Goal: Navigation & Orientation: Find specific page/section

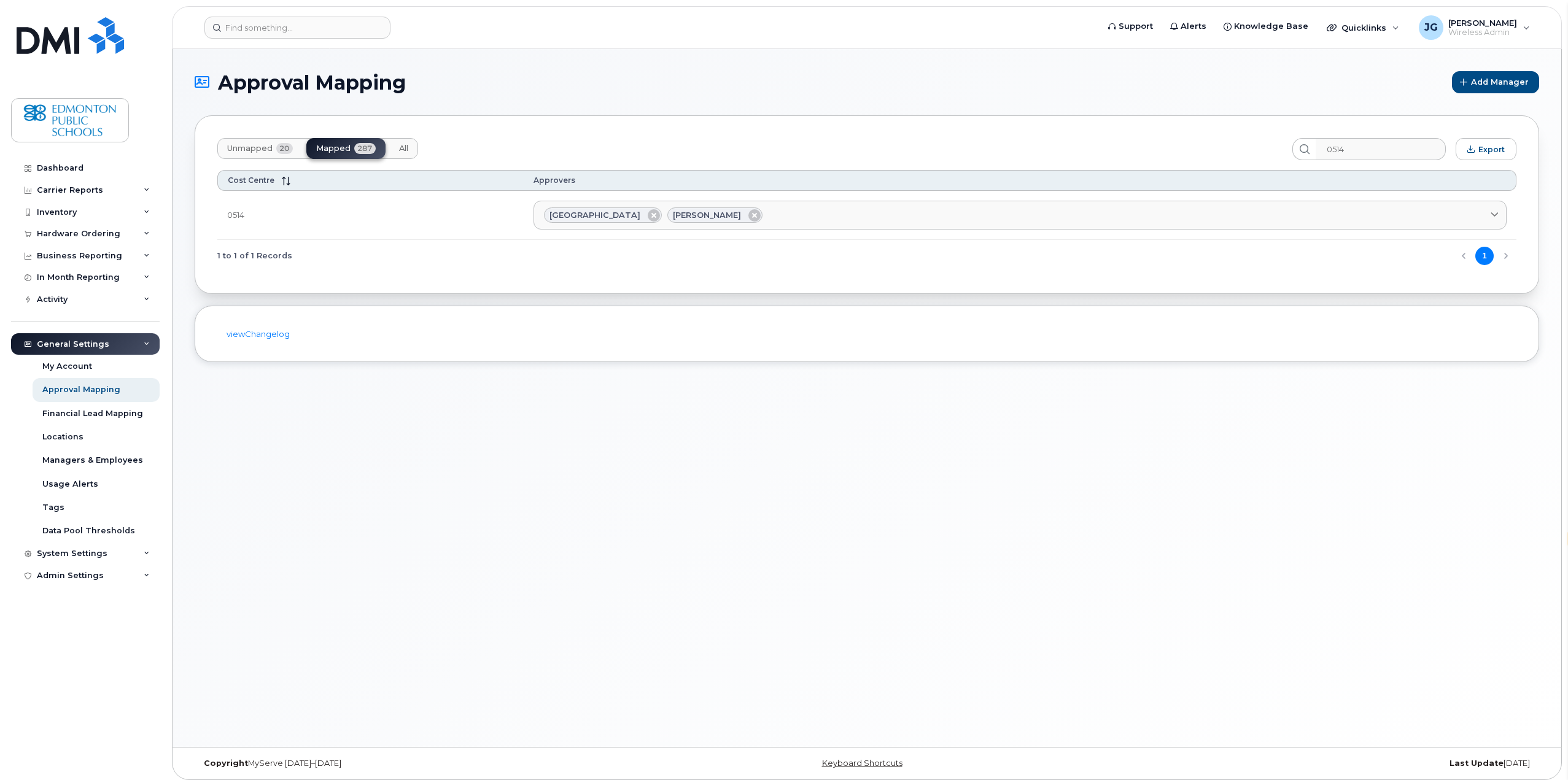
select select "en"
click at [89, 577] on div "Admin Settings" at bounding box center [70, 575] width 67 height 10
click at [75, 464] on div "Managers & Employees" at bounding box center [92, 460] width 101 height 11
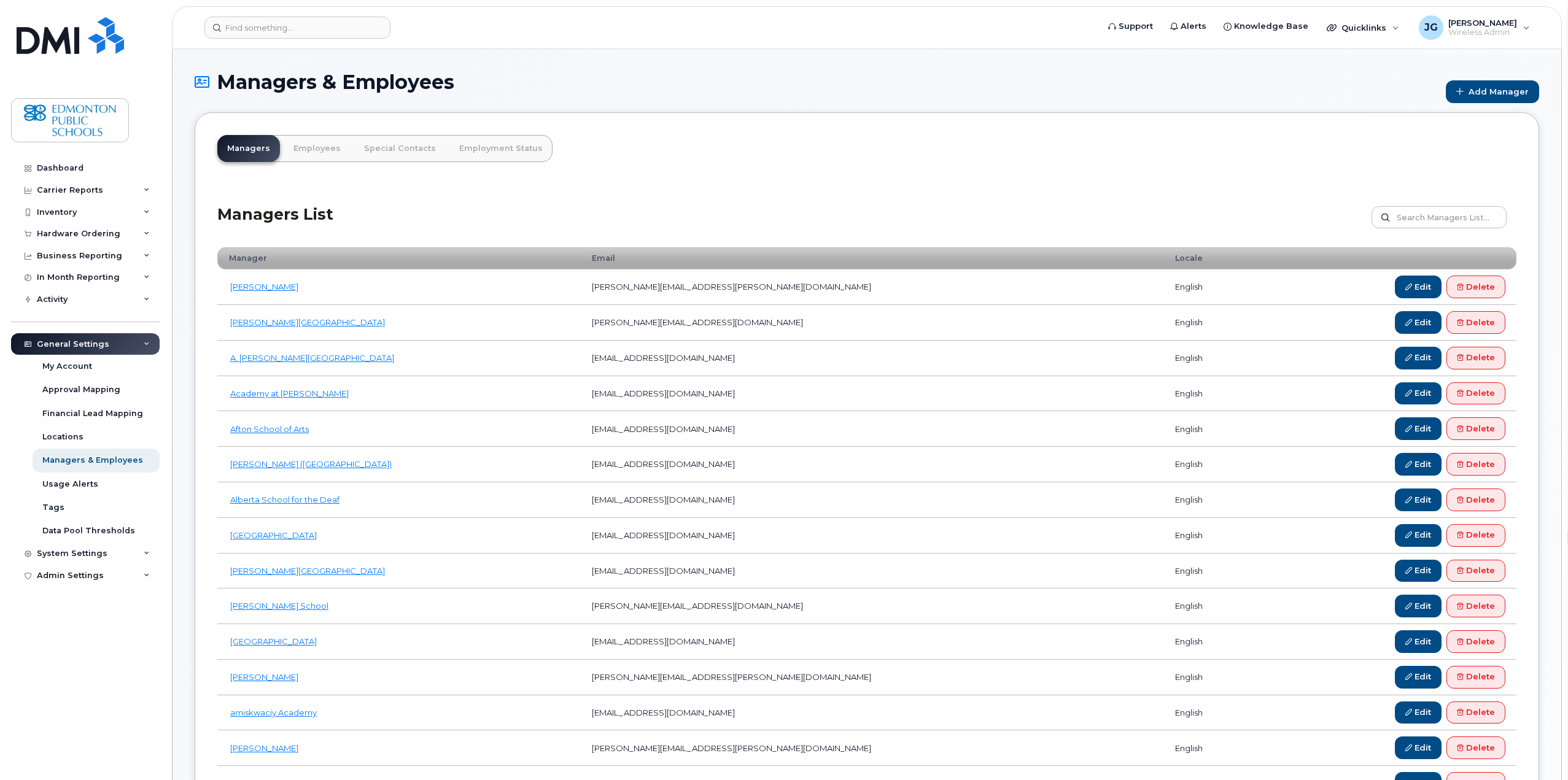
select select "en"
click at [81, 367] on div "My Account" at bounding box center [67, 366] width 50 height 11
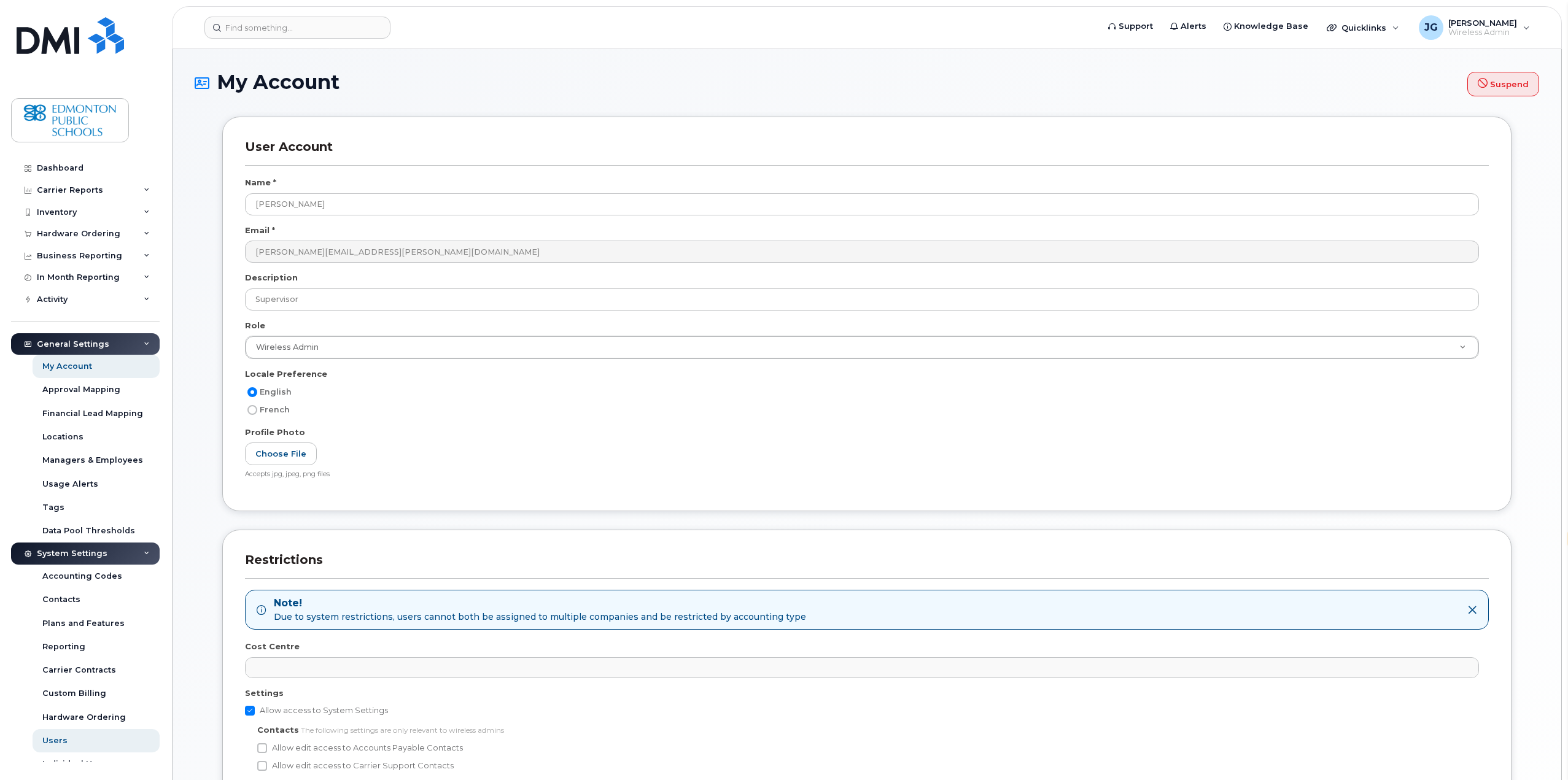
select select "en"
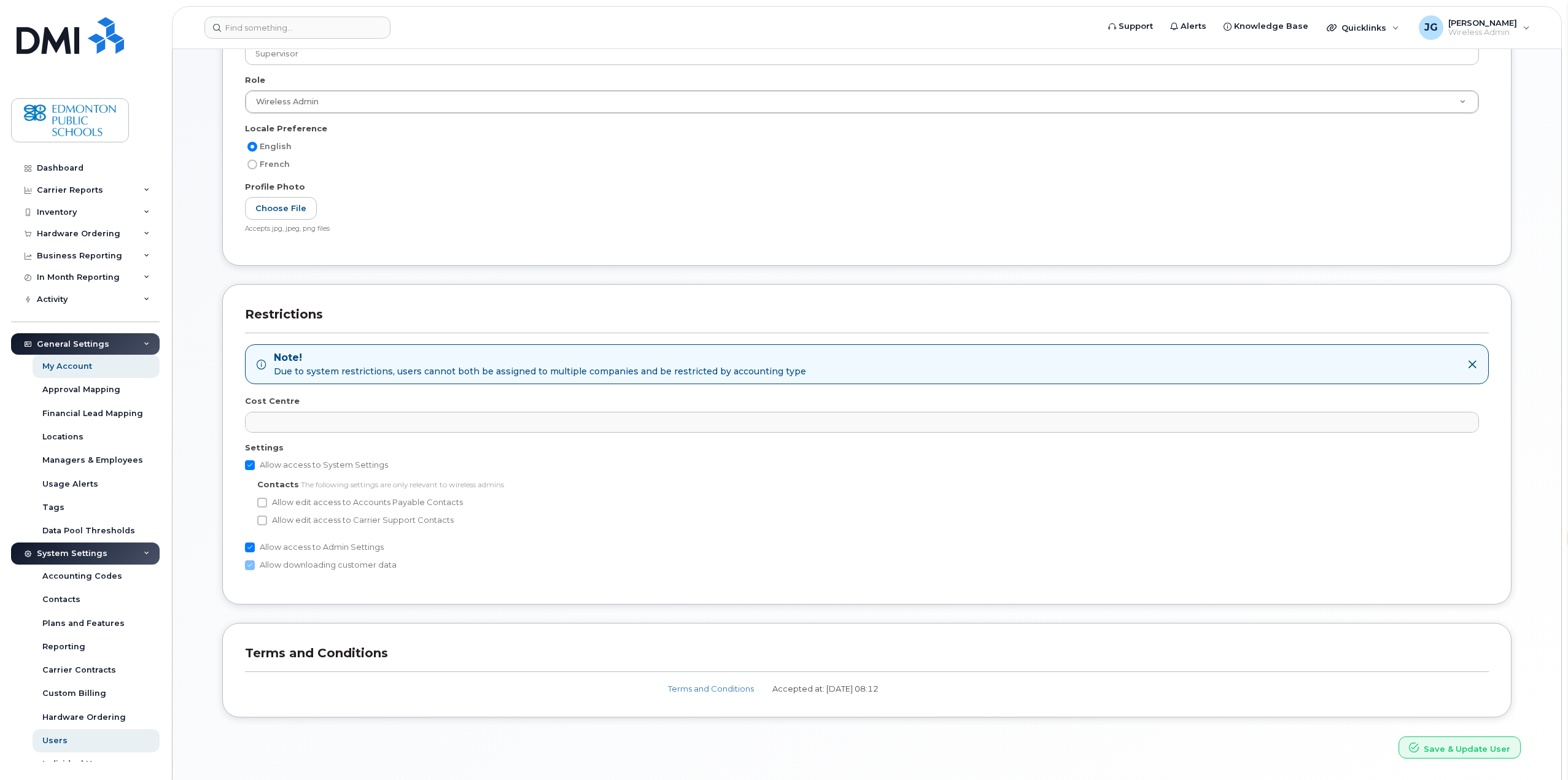
scroll to position [286, 0]
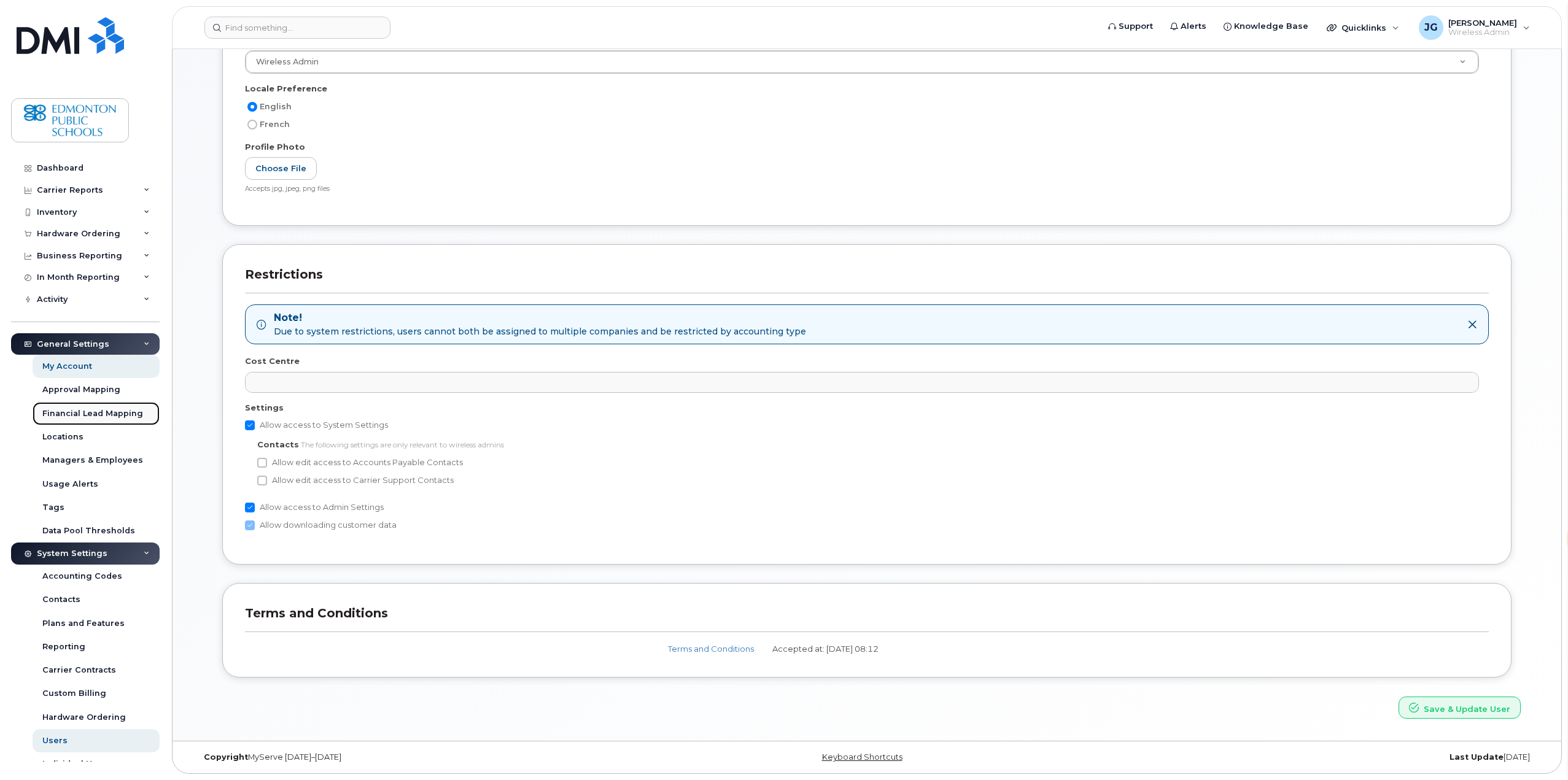
click at [83, 415] on div "Financial Lead Mapping" at bounding box center [92, 414] width 101 height 11
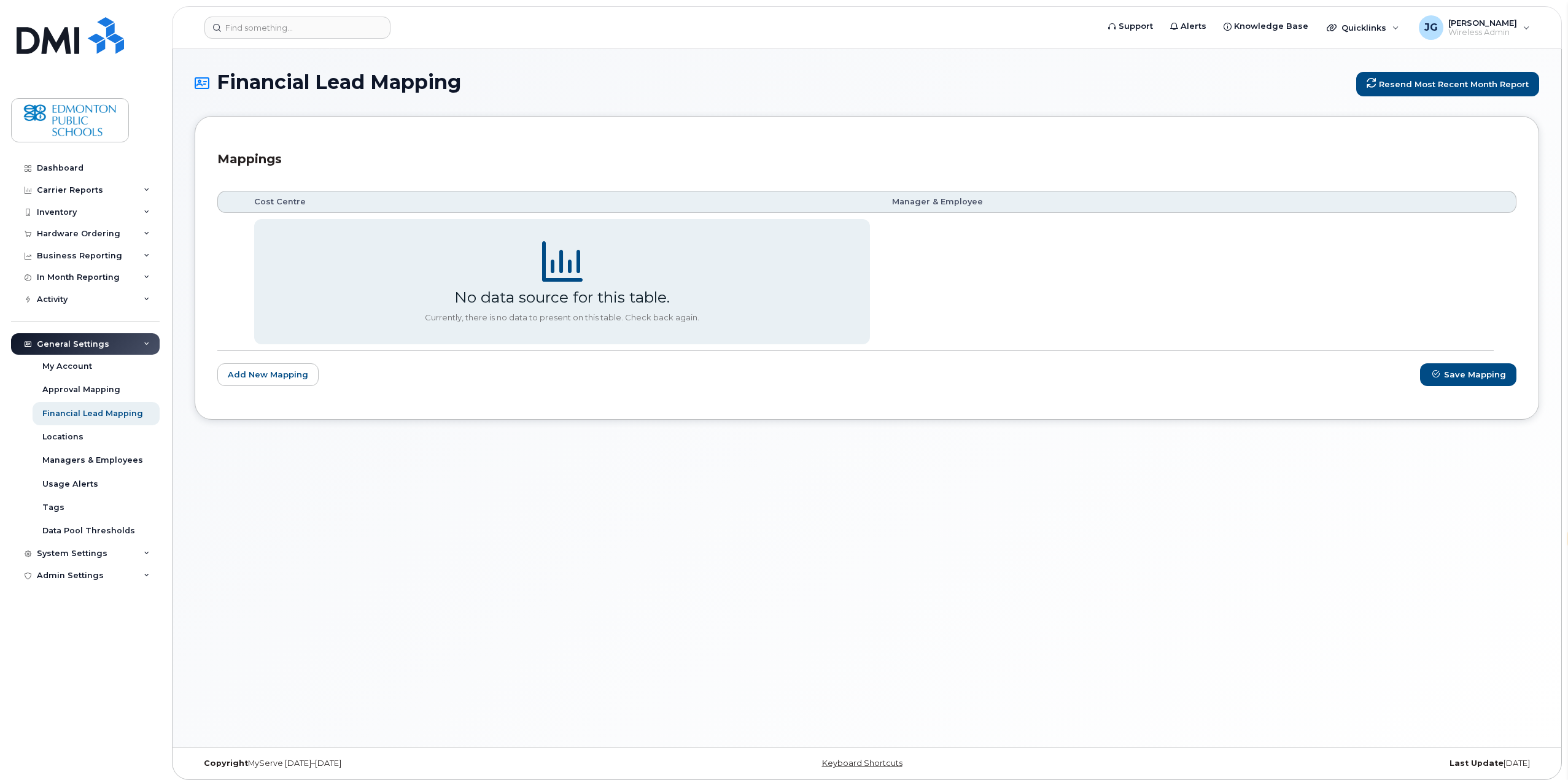
select select "en"
click at [75, 436] on div "Locations" at bounding box center [62, 437] width 41 height 11
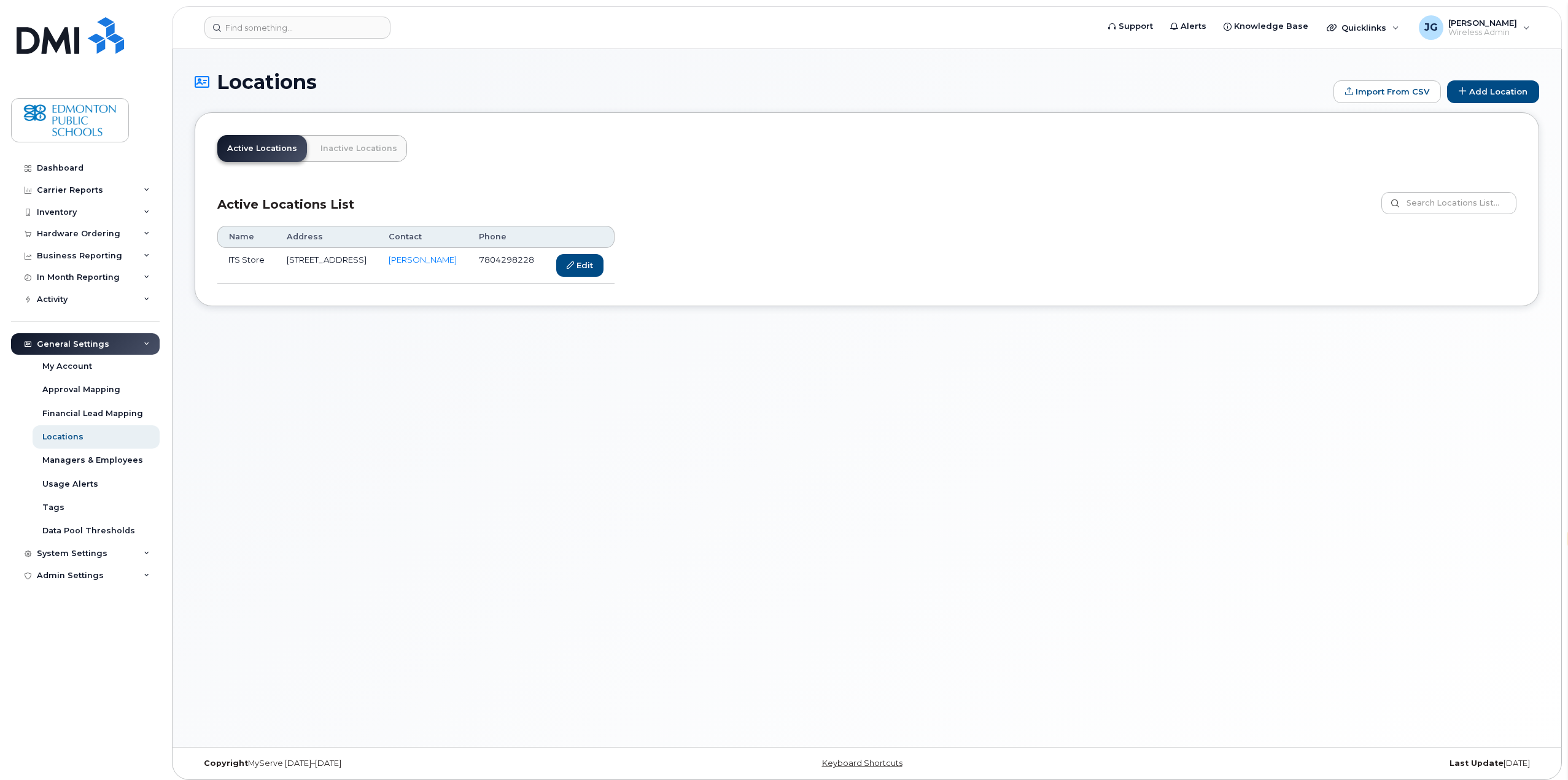
select select "en"
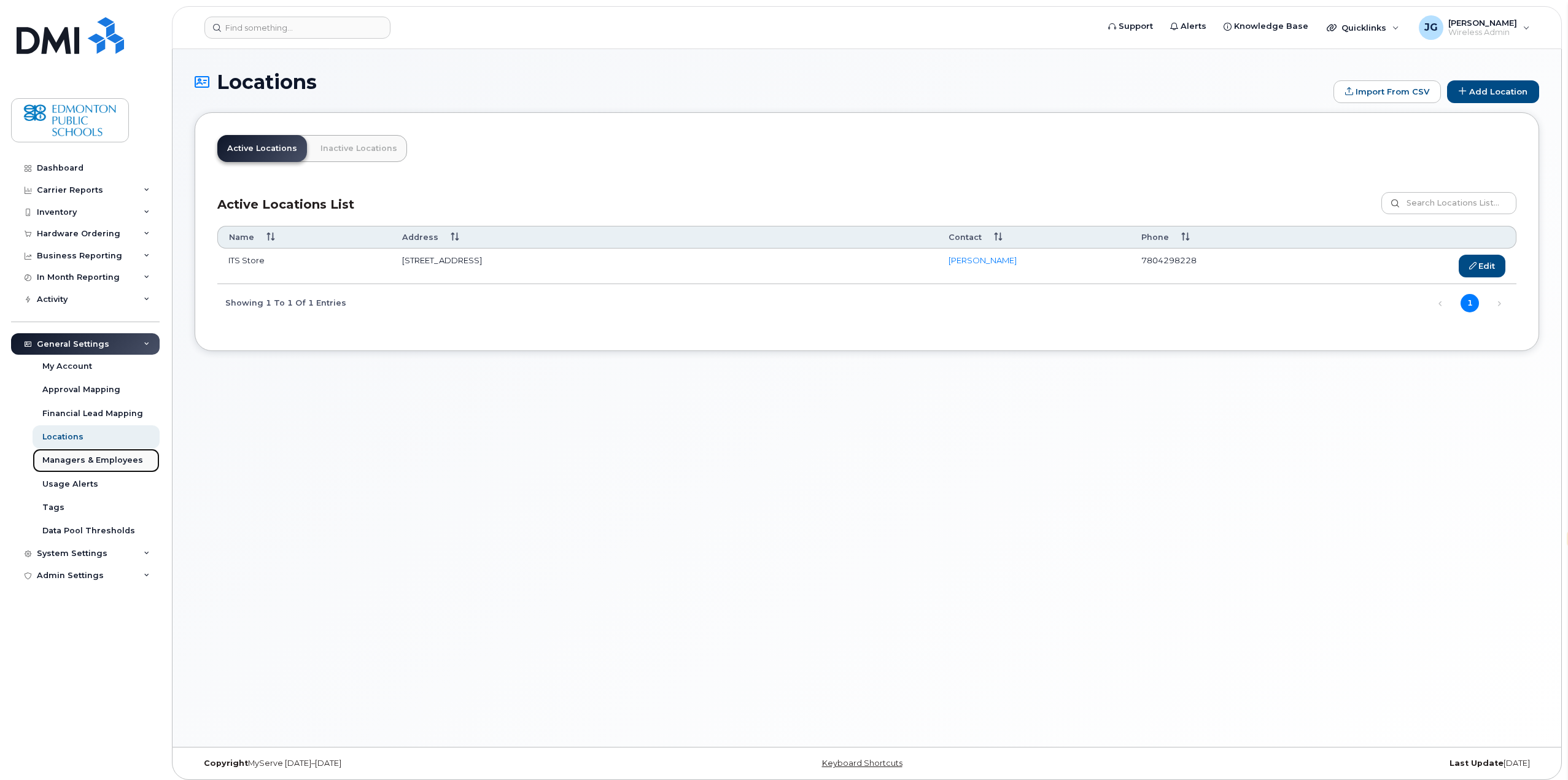
click at [64, 460] on div "Managers & Employees" at bounding box center [92, 460] width 101 height 11
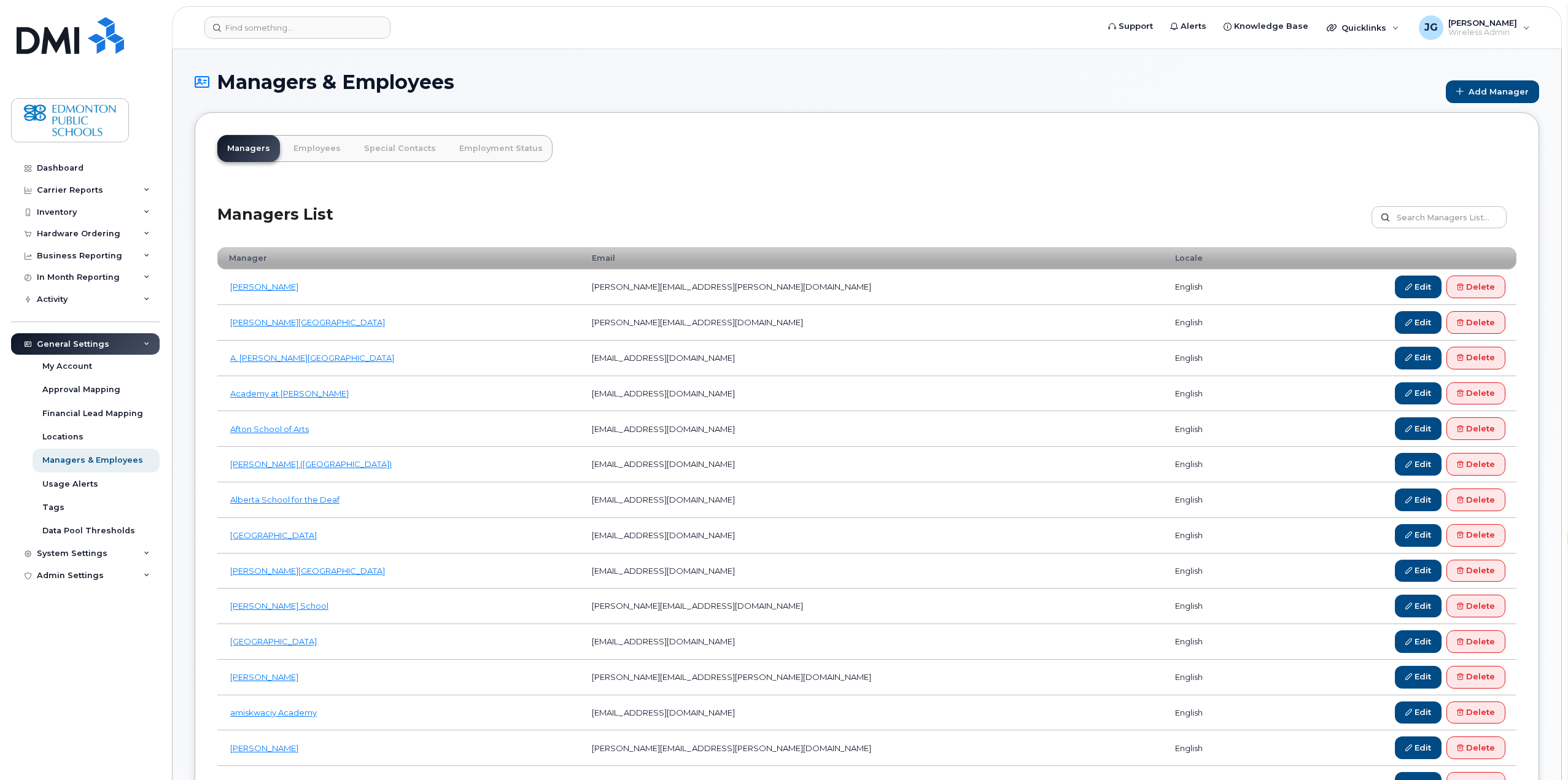
select select "en"
click at [317, 31] on input at bounding box center [297, 28] width 186 height 22
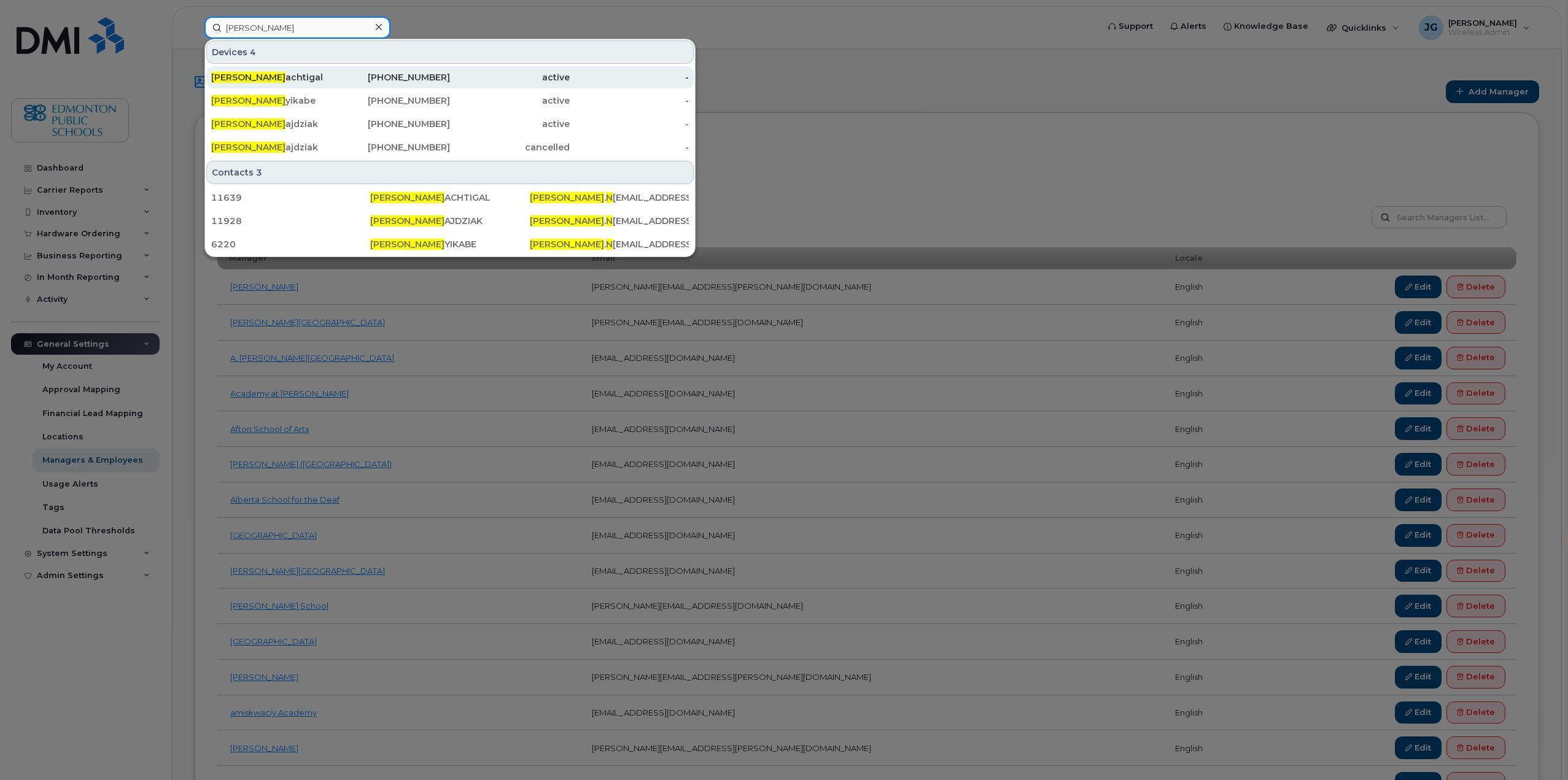
type input "lisa n"
click at [260, 76] on div "Lisa N achtigal" at bounding box center [271, 77] width 120 height 12
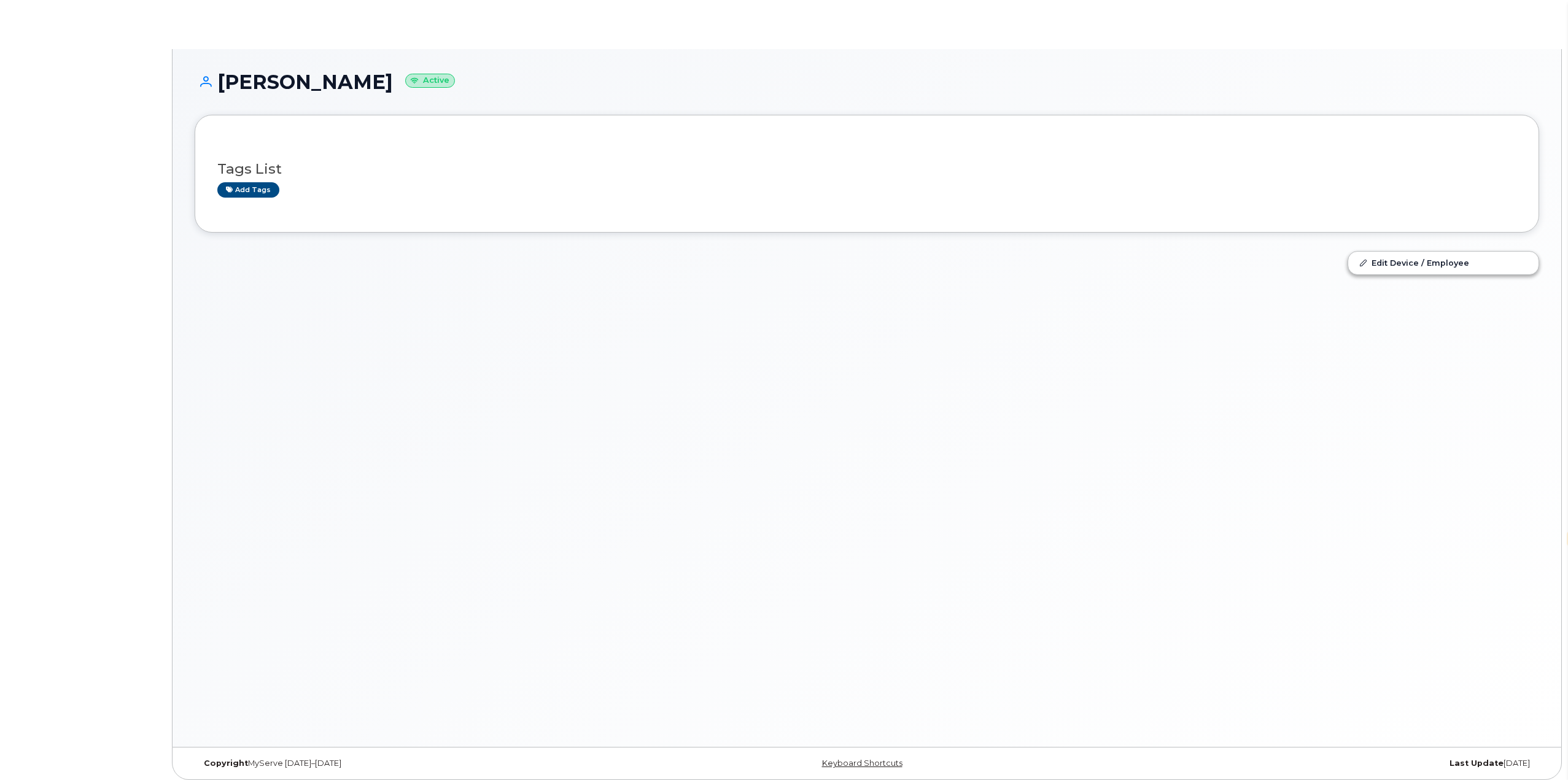
select select "en"
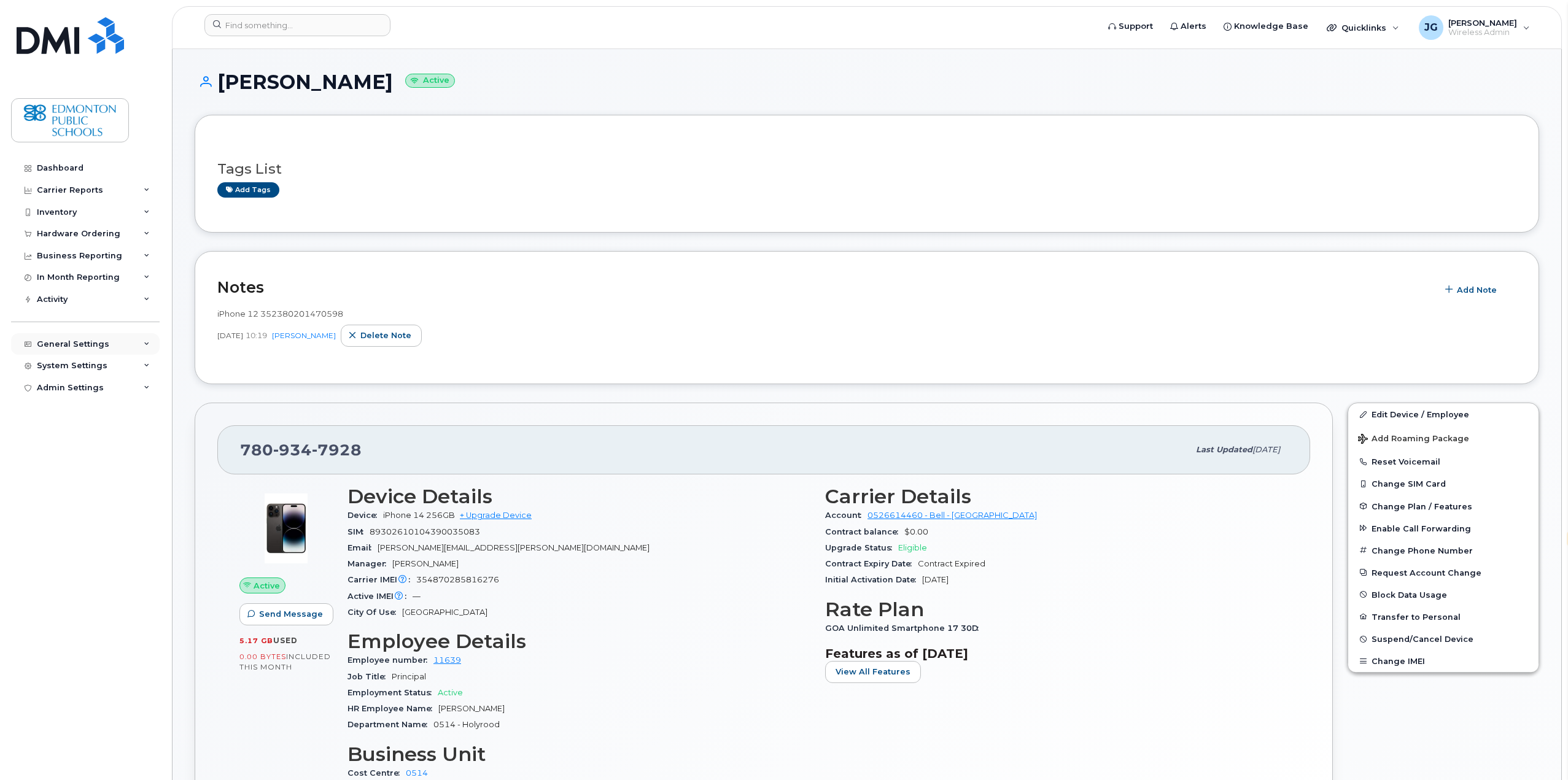
click at [80, 342] on div "General Settings" at bounding box center [73, 344] width 73 height 10
click at [51, 364] on div "My Account" at bounding box center [67, 366] width 50 height 11
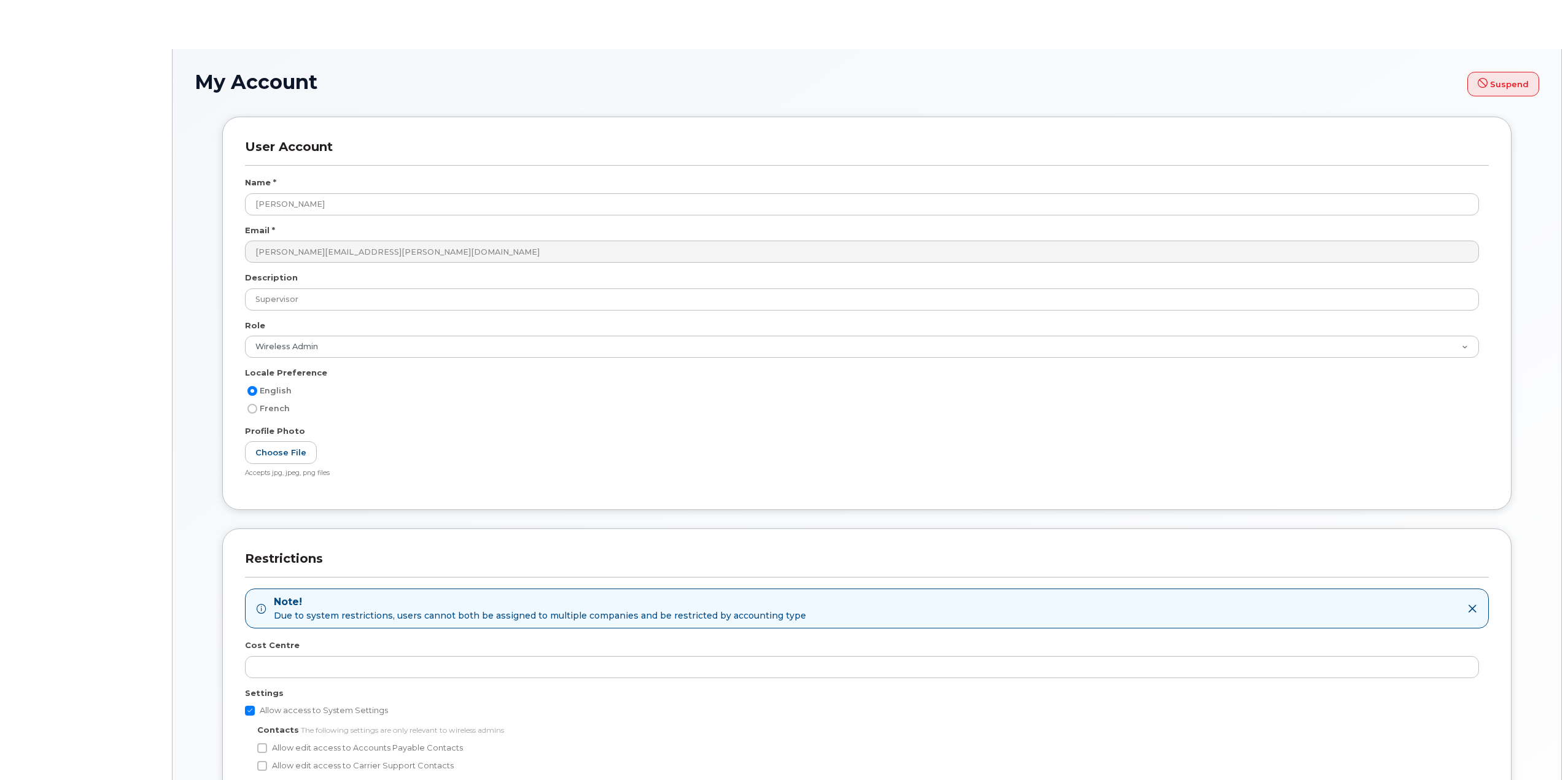
select select "en"
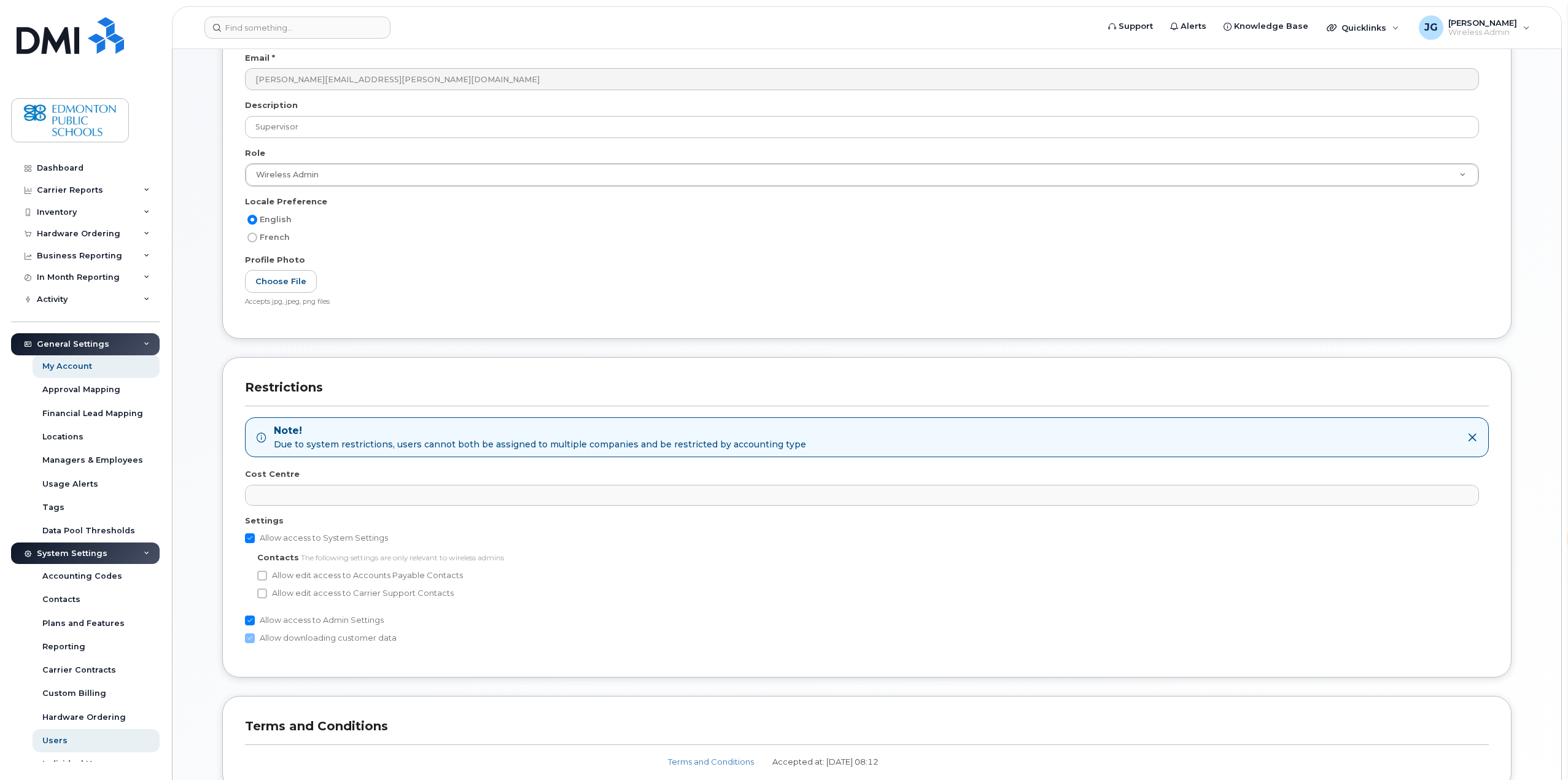
scroll to position [184, 0]
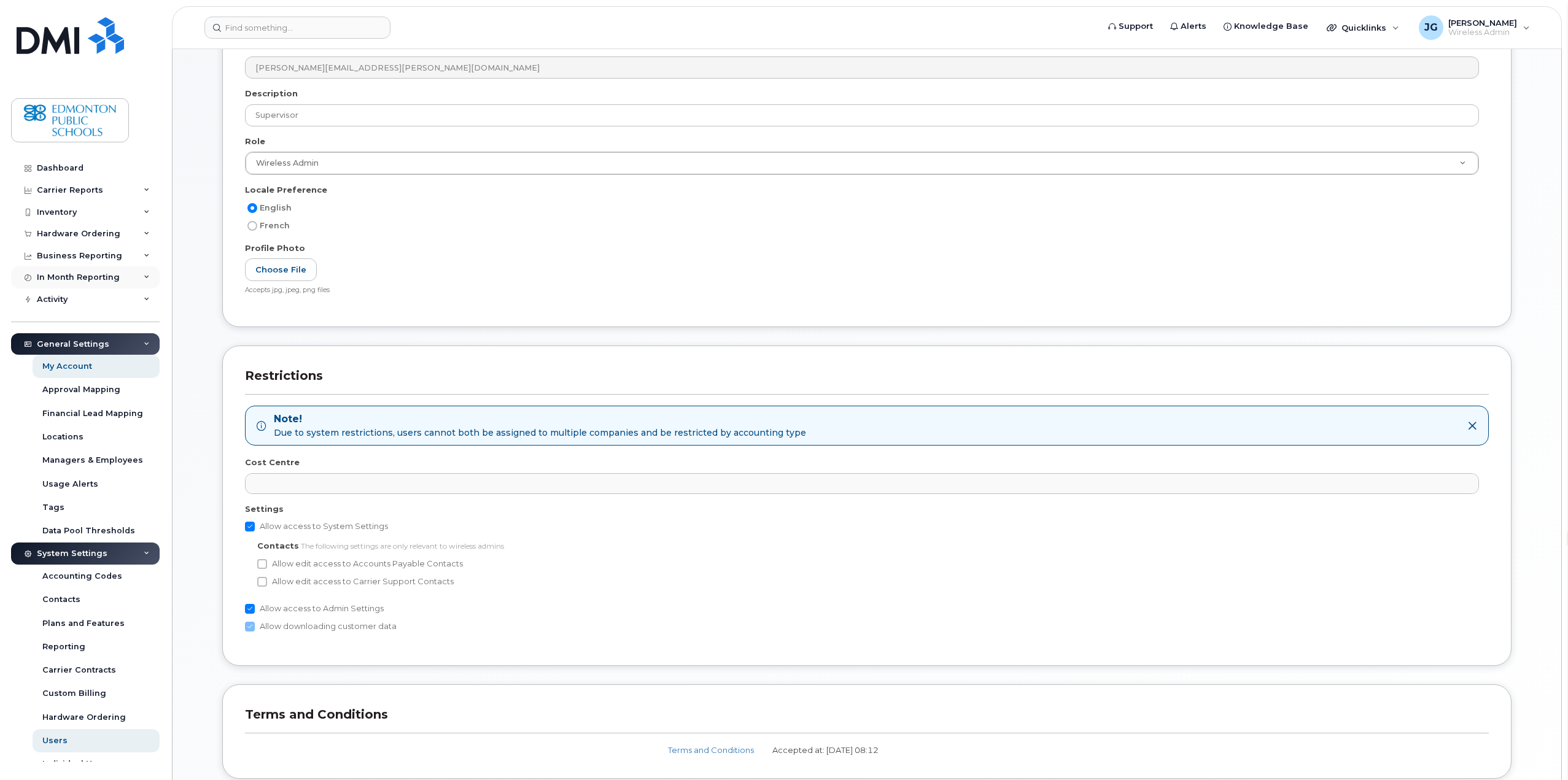
click at [97, 275] on div "In Month Reporting" at bounding box center [79, 277] width 83 height 10
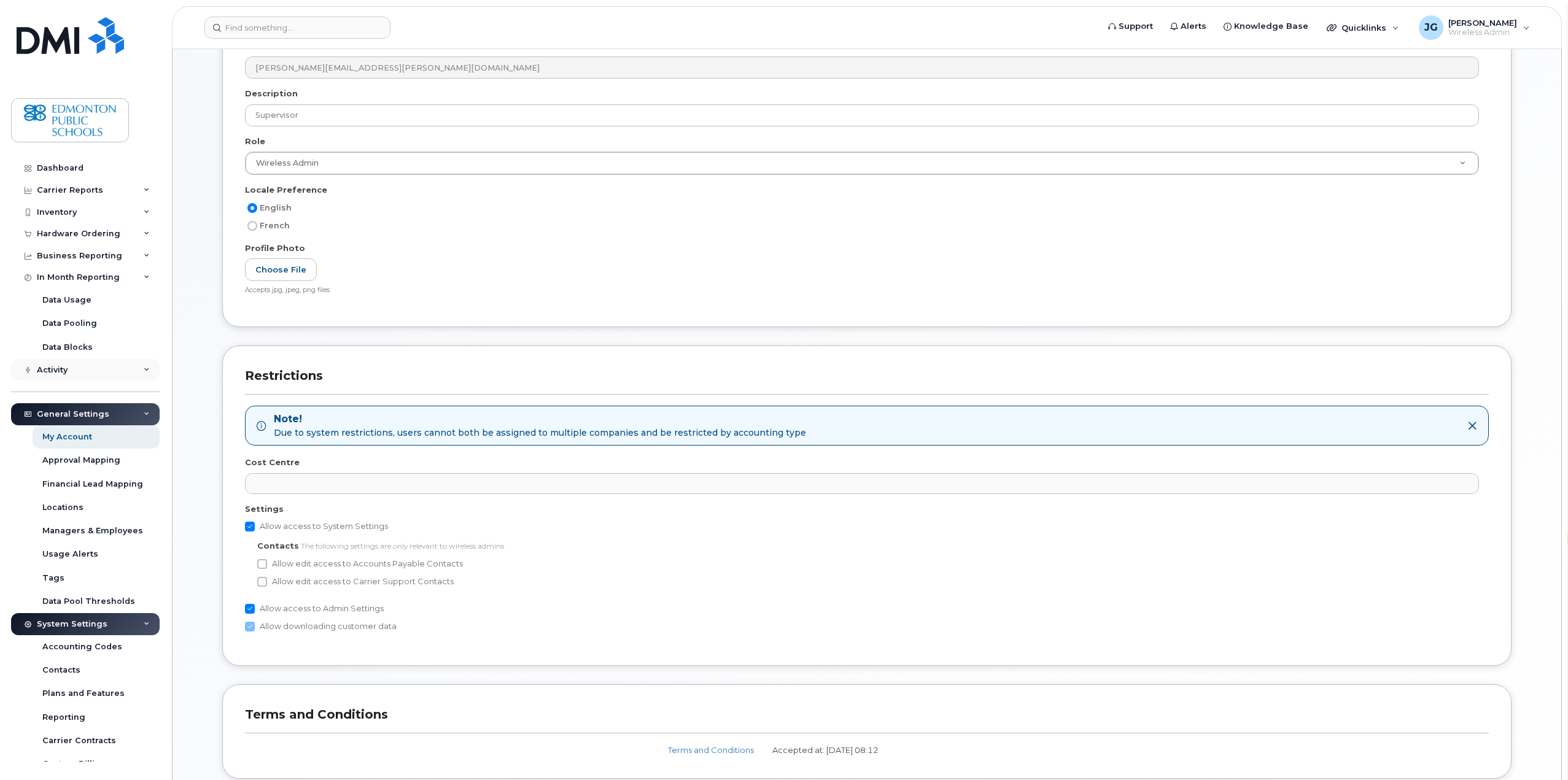
click at [51, 368] on div "Activity" at bounding box center [52, 370] width 31 height 10
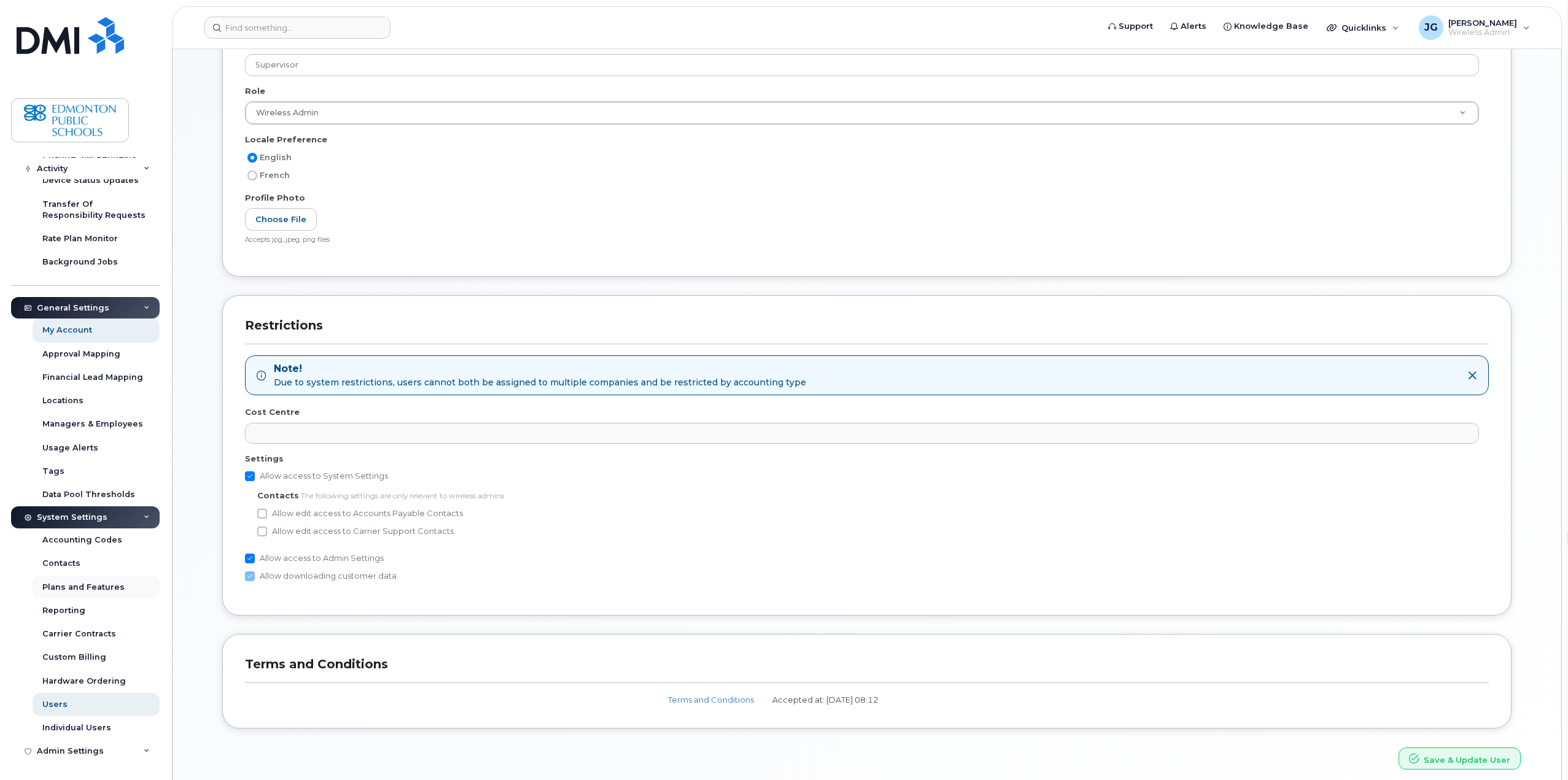
scroll to position [245, 0]
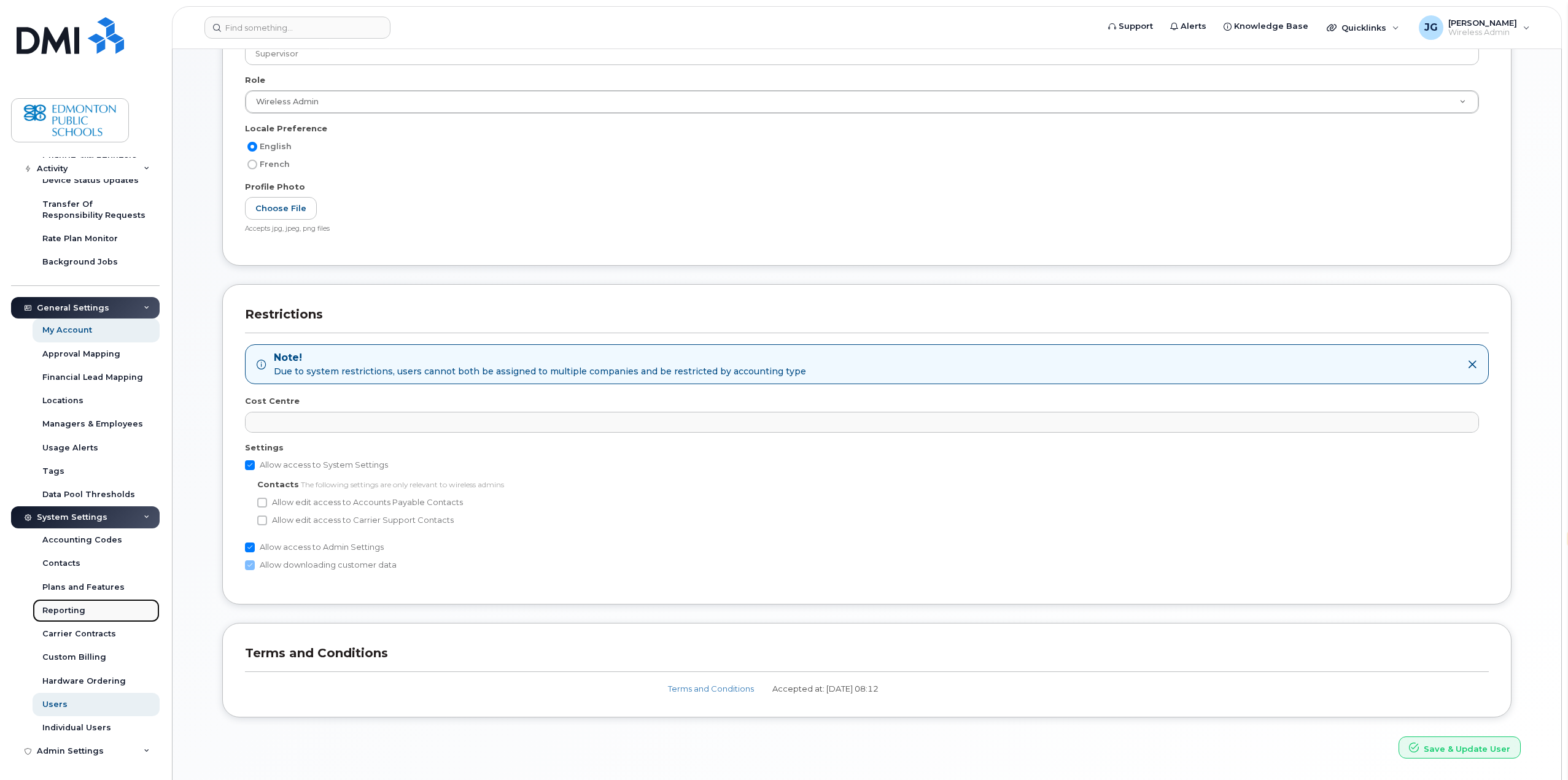
click at [66, 612] on div "Reporting" at bounding box center [64, 610] width 43 height 11
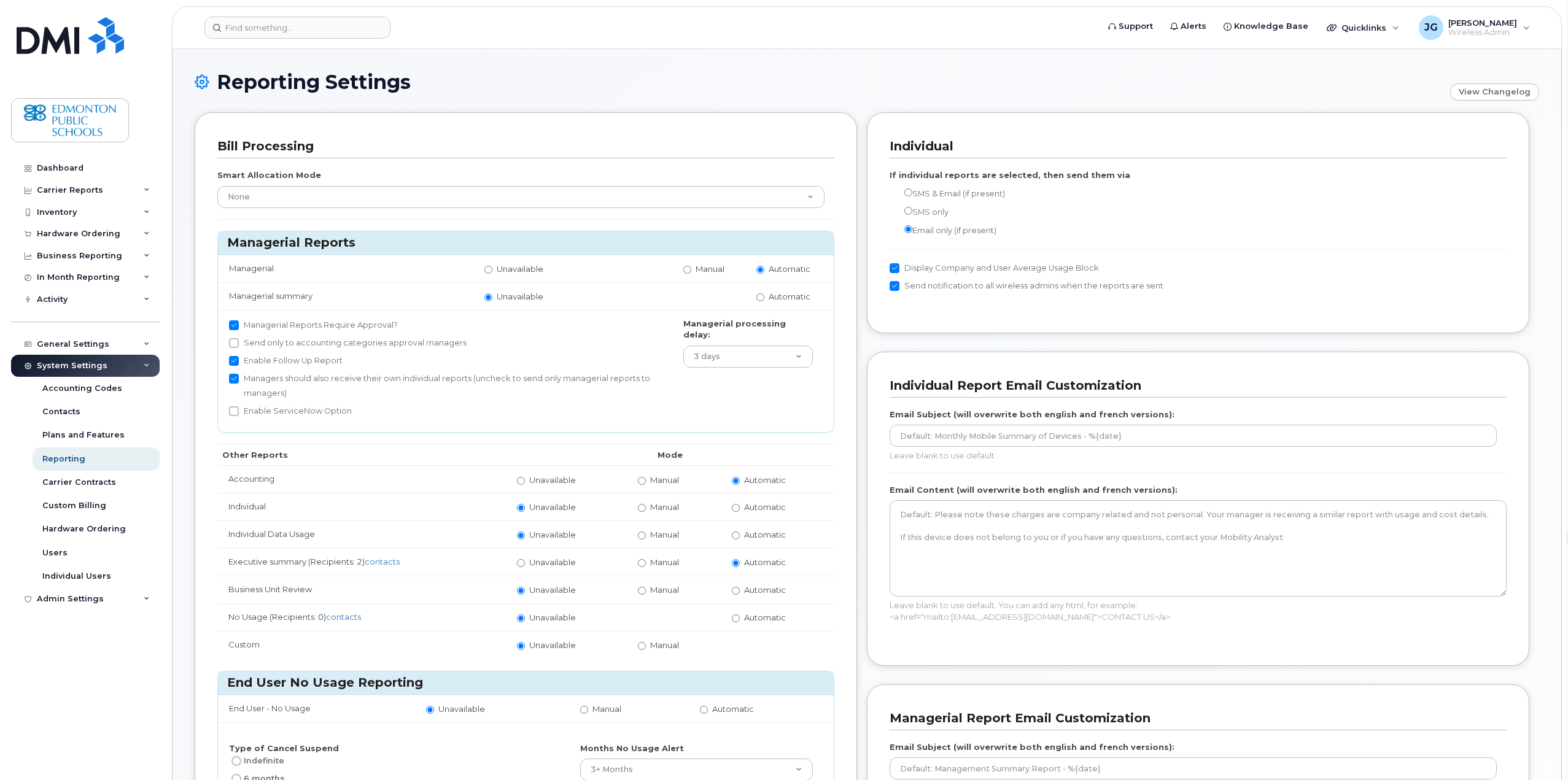
select select "en"
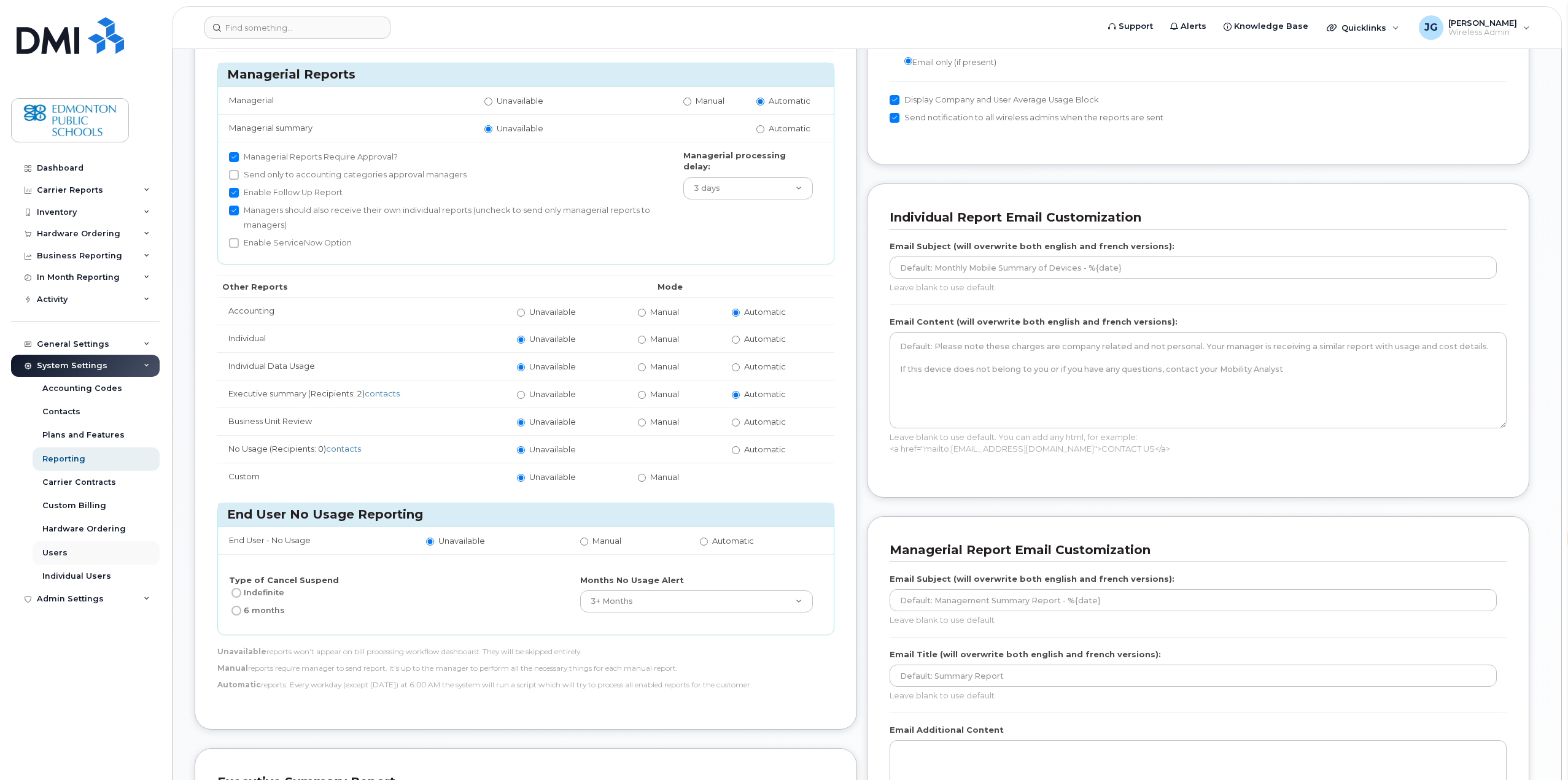
scroll to position [184, 0]
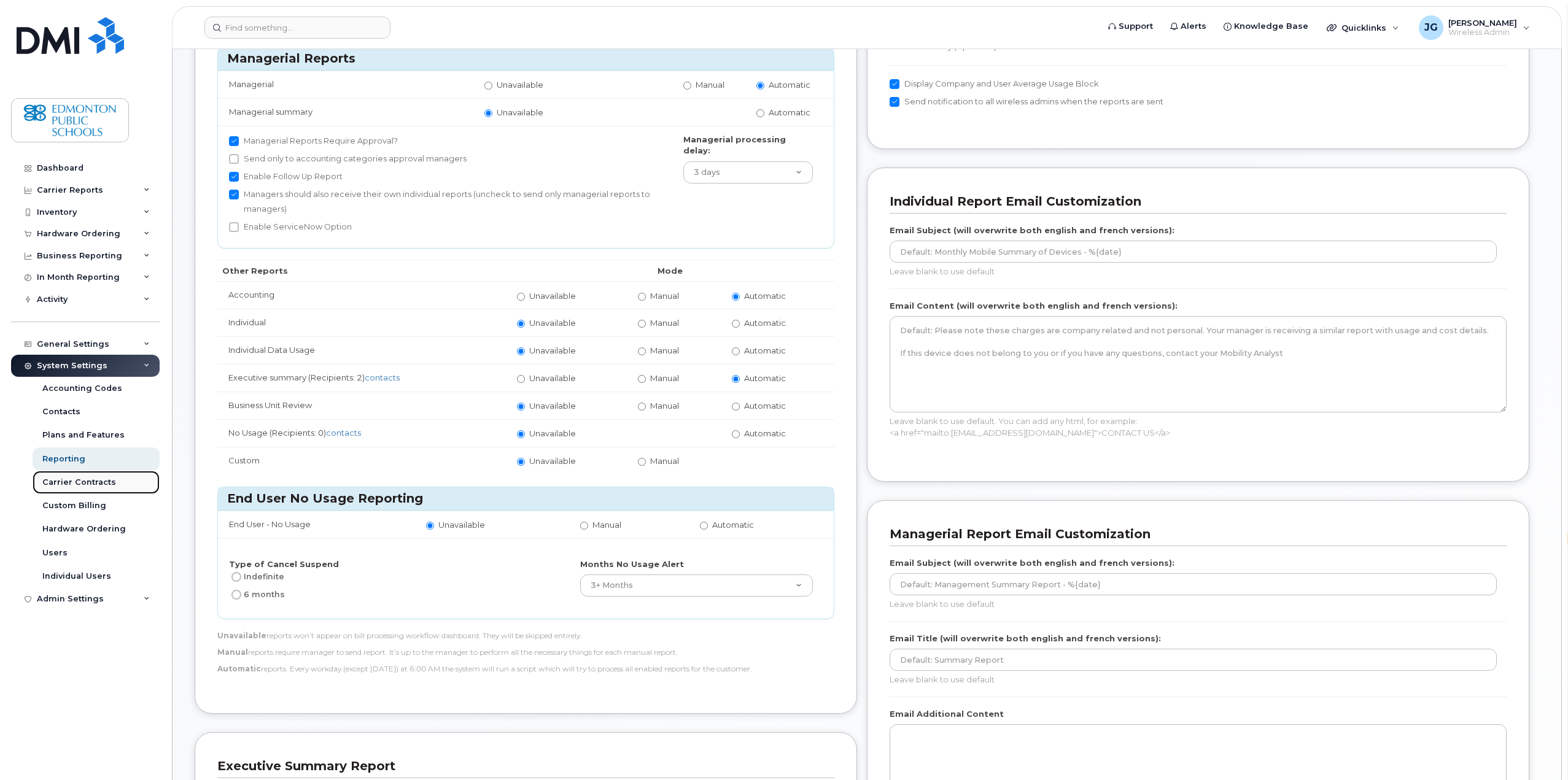
click at [62, 483] on div "Carrier Contracts" at bounding box center [79, 482] width 73 height 11
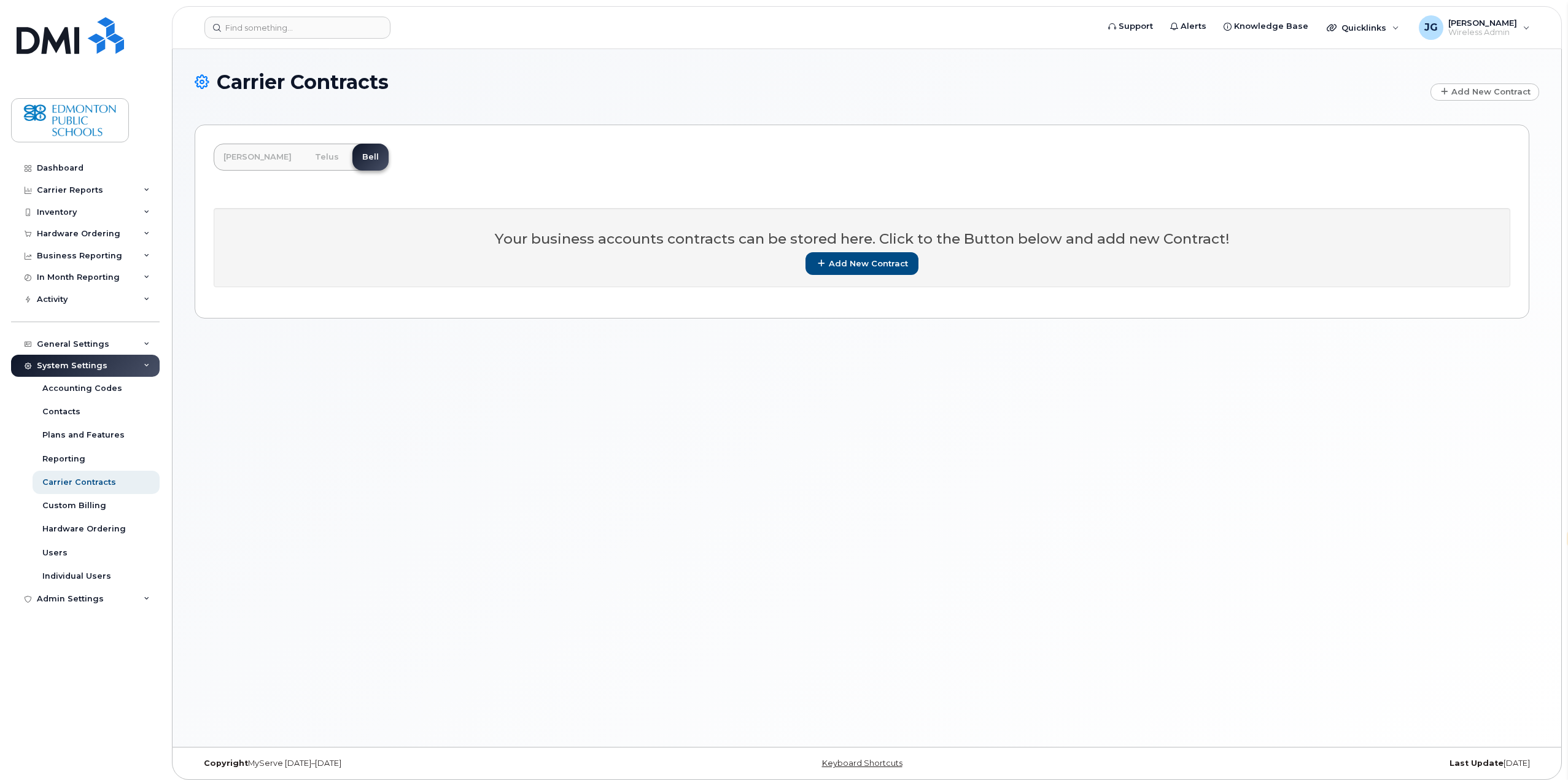
select select "en"
click at [68, 505] on div "Custom Billing" at bounding box center [74, 505] width 64 height 11
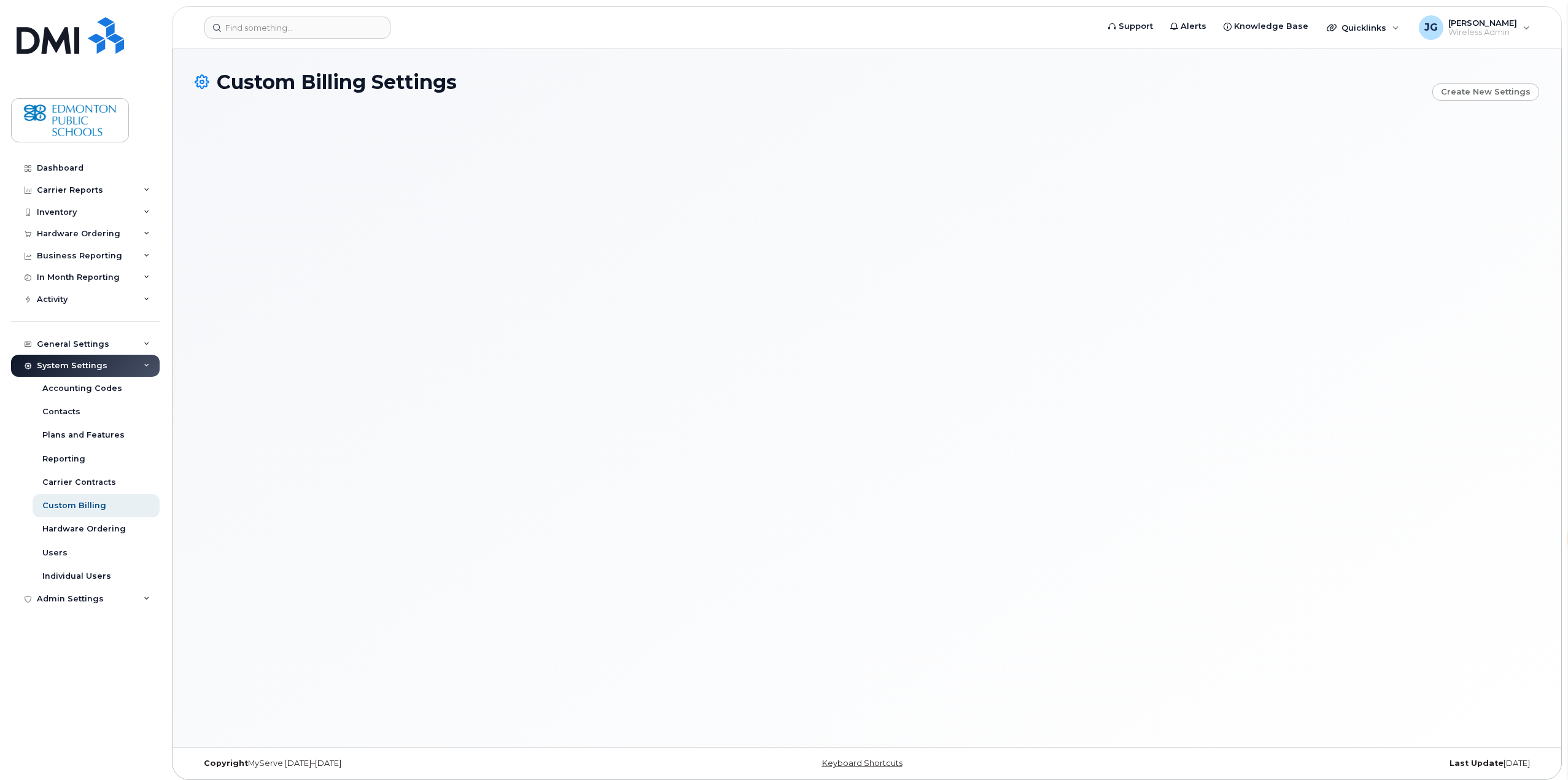
select select "en"
click at [73, 458] on div "Reporting" at bounding box center [64, 459] width 43 height 11
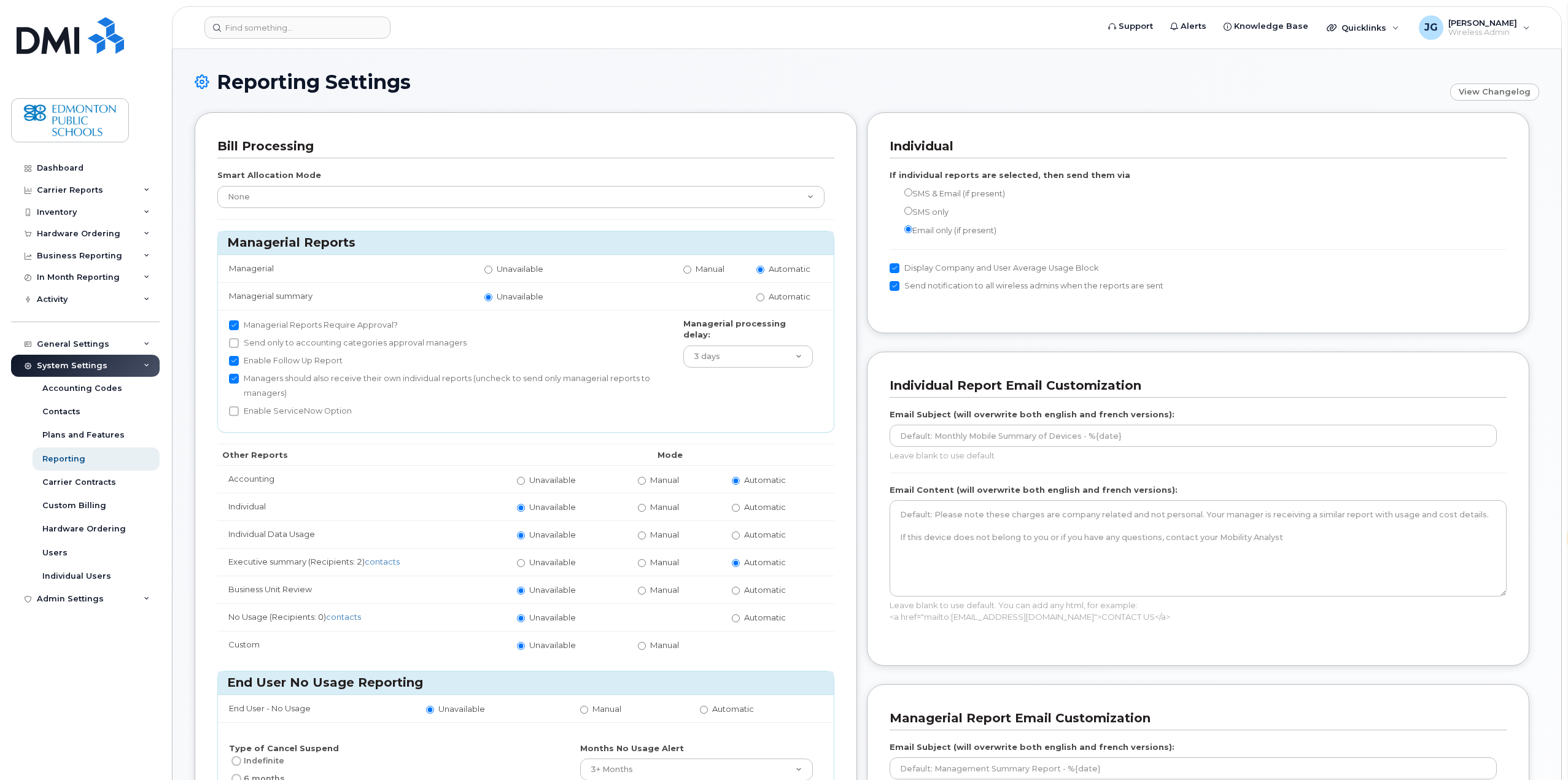
select select "en"
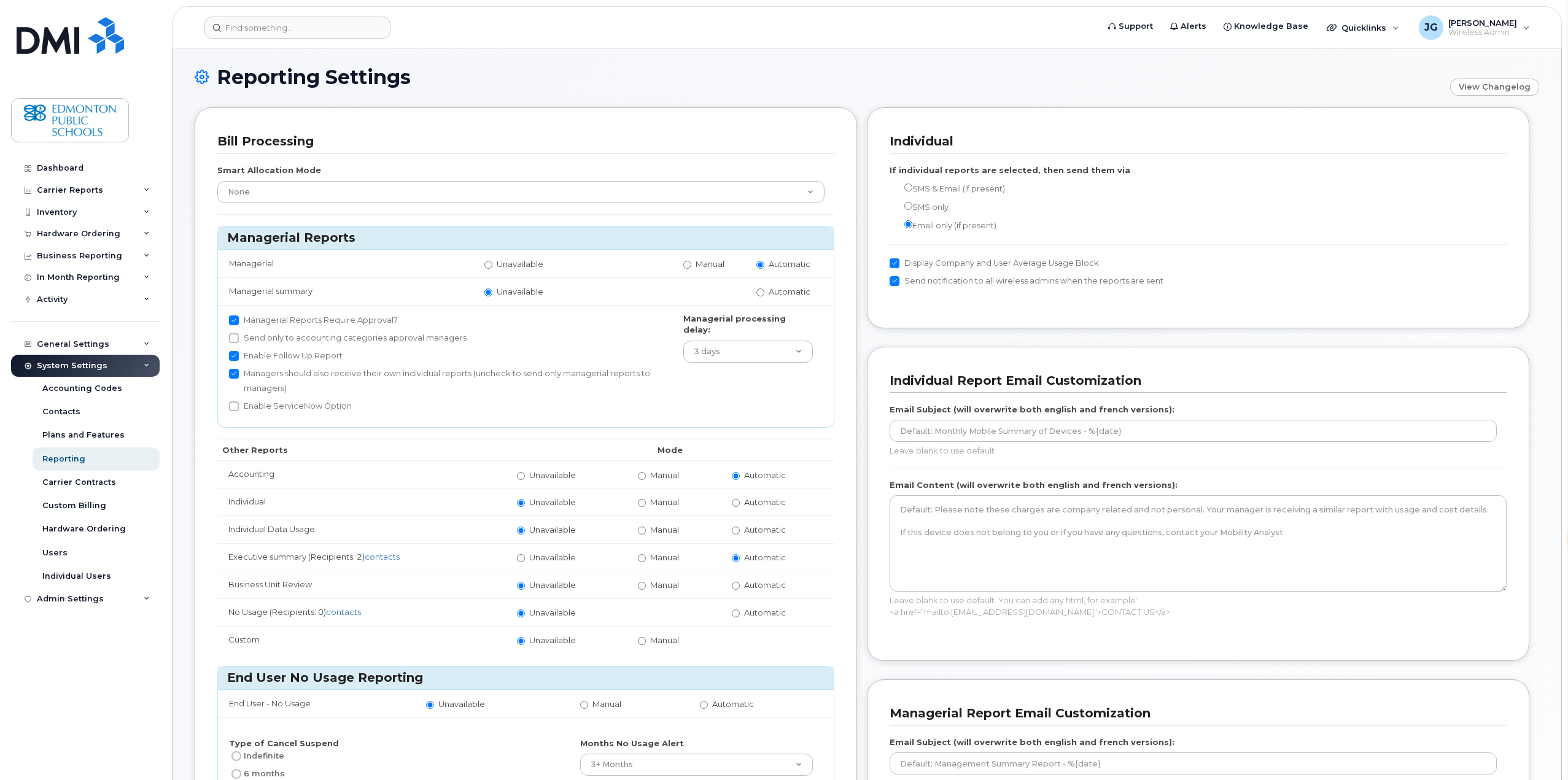
scroll to position [4, 0]
click at [82, 388] on div "Accounting Codes" at bounding box center [82, 388] width 80 height 11
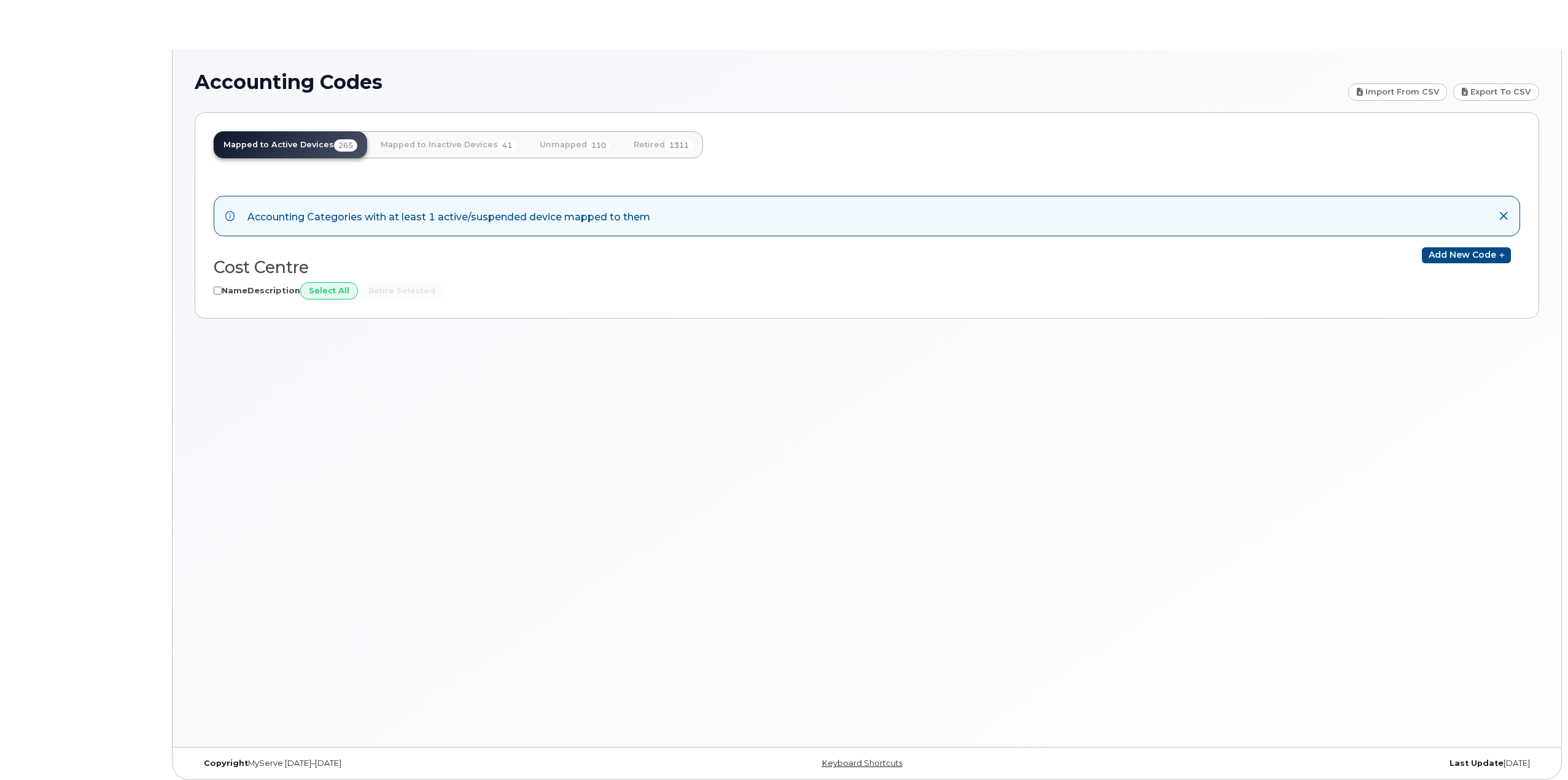
select select "en"
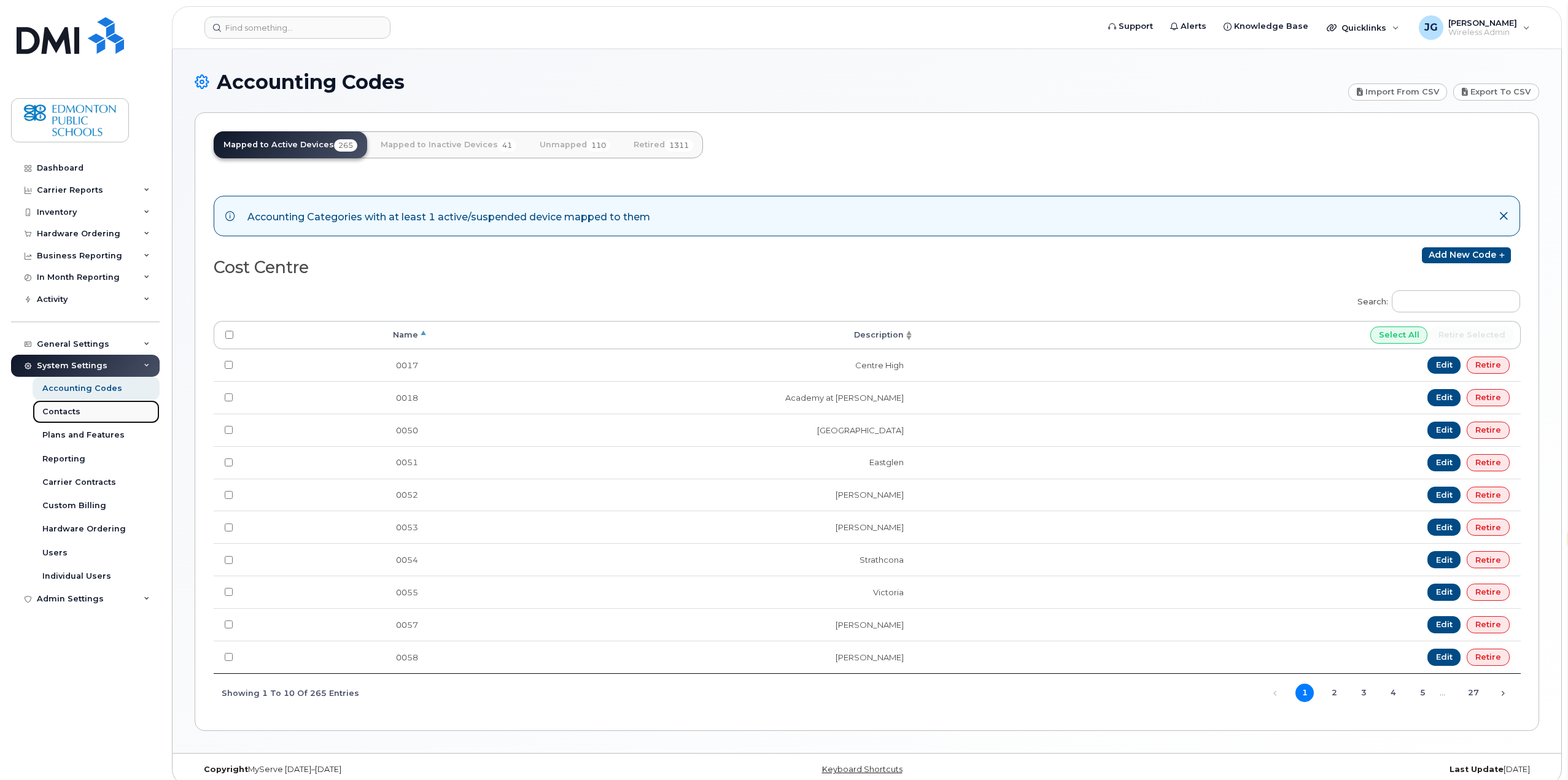
click at [66, 410] on div "Contacts" at bounding box center [61, 412] width 38 height 11
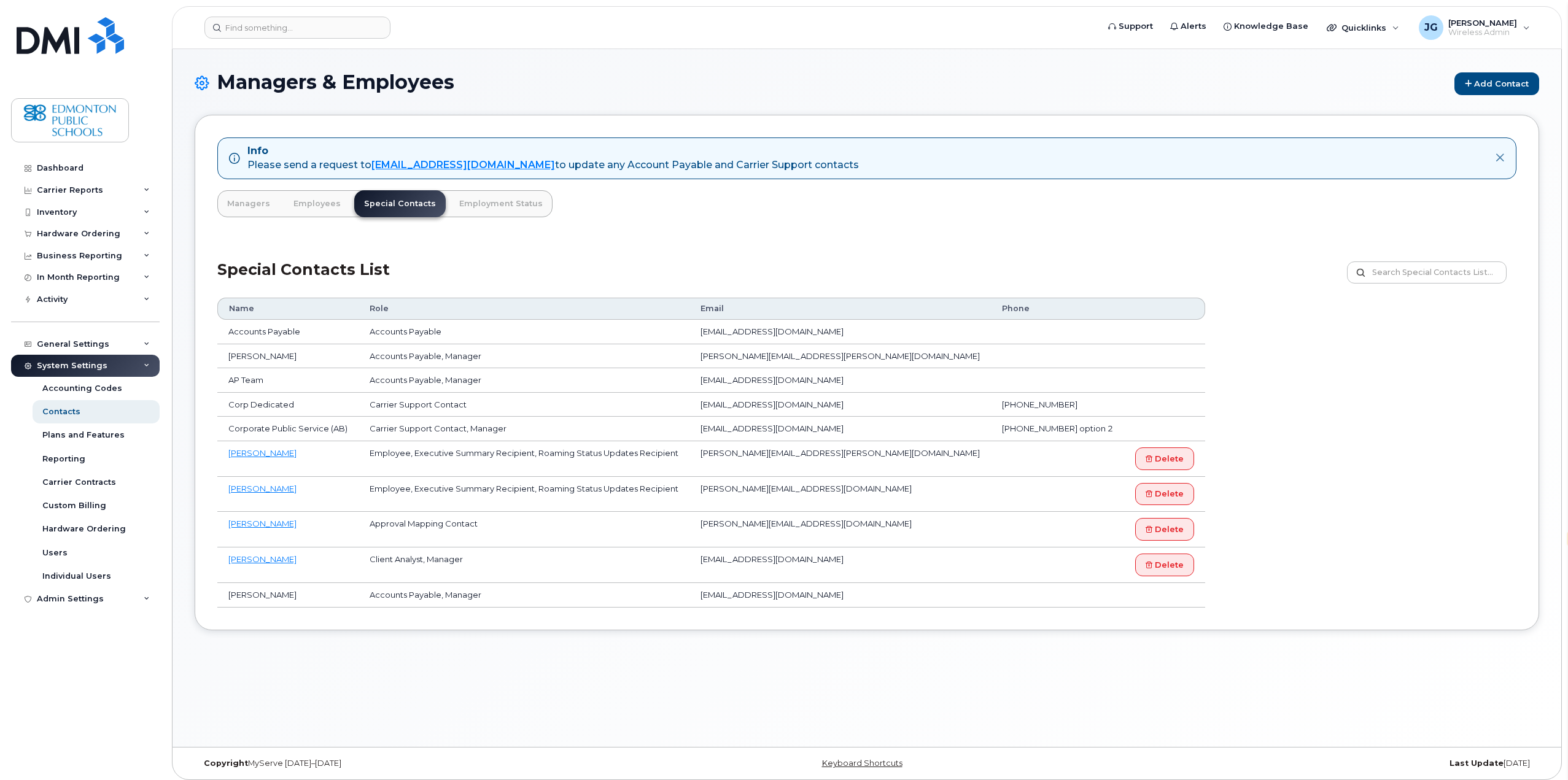
select select "en"
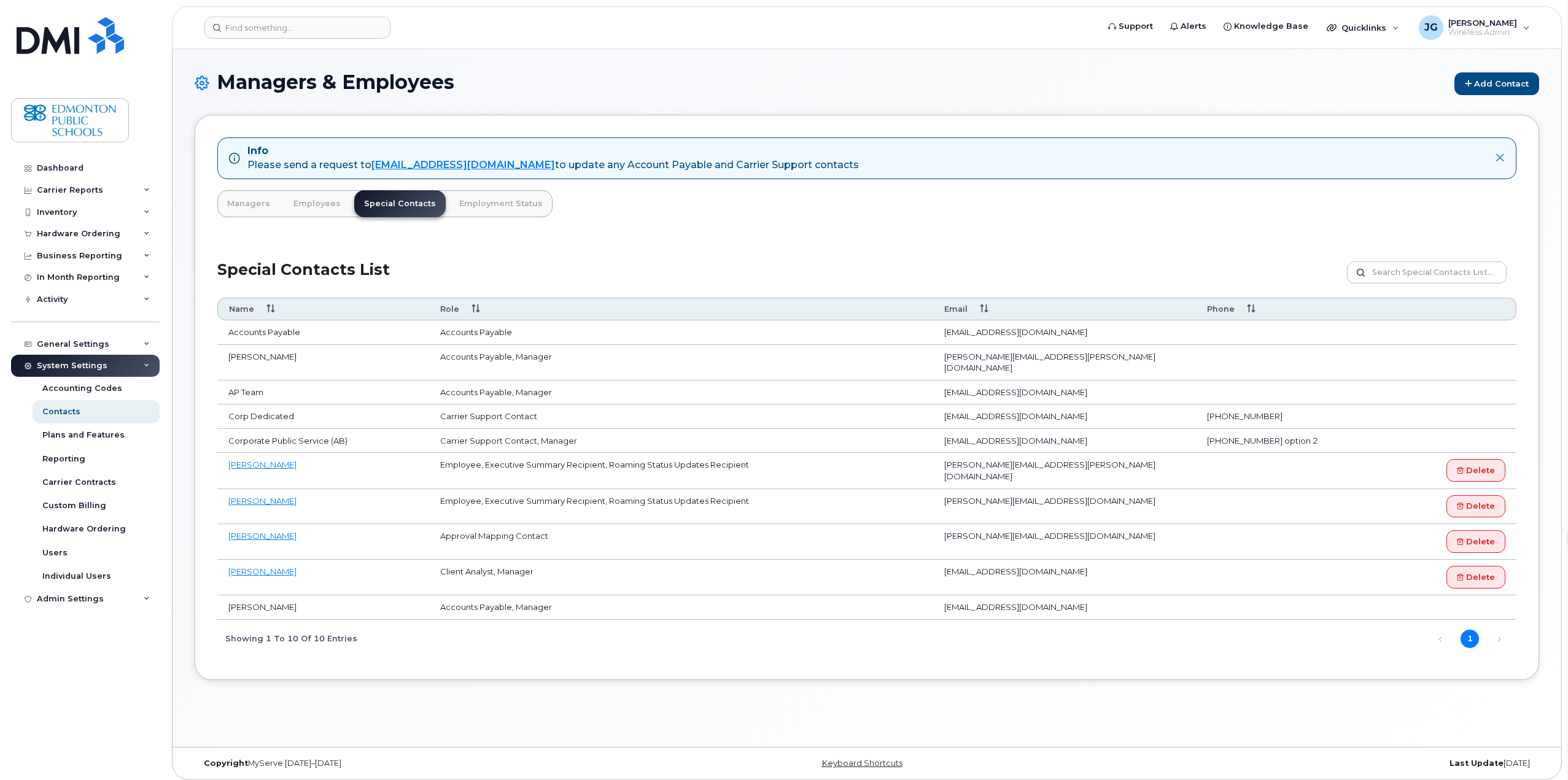
scroll to position [6, 0]
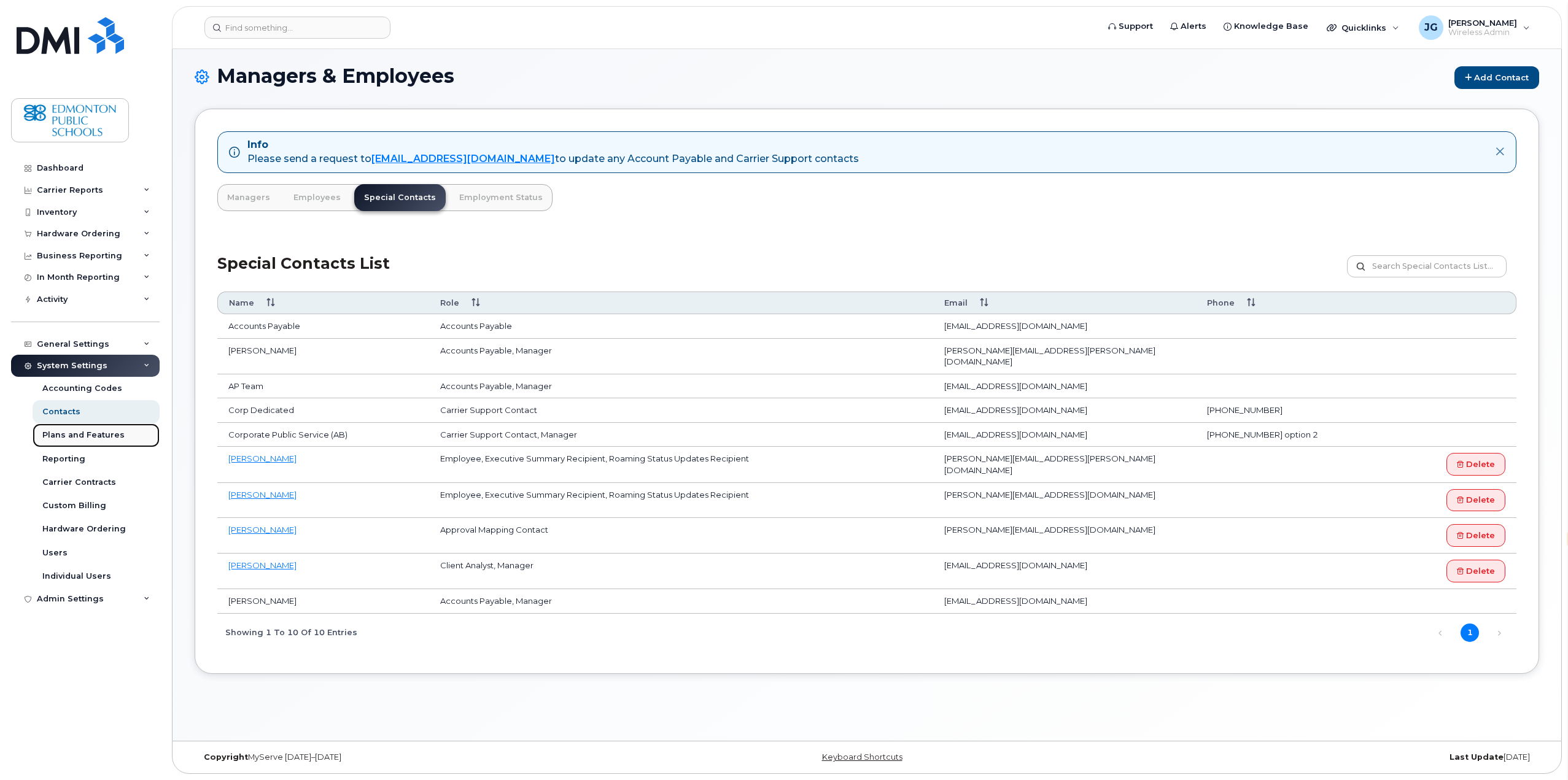
click at [75, 437] on div "Plans and Features" at bounding box center [83, 435] width 82 height 11
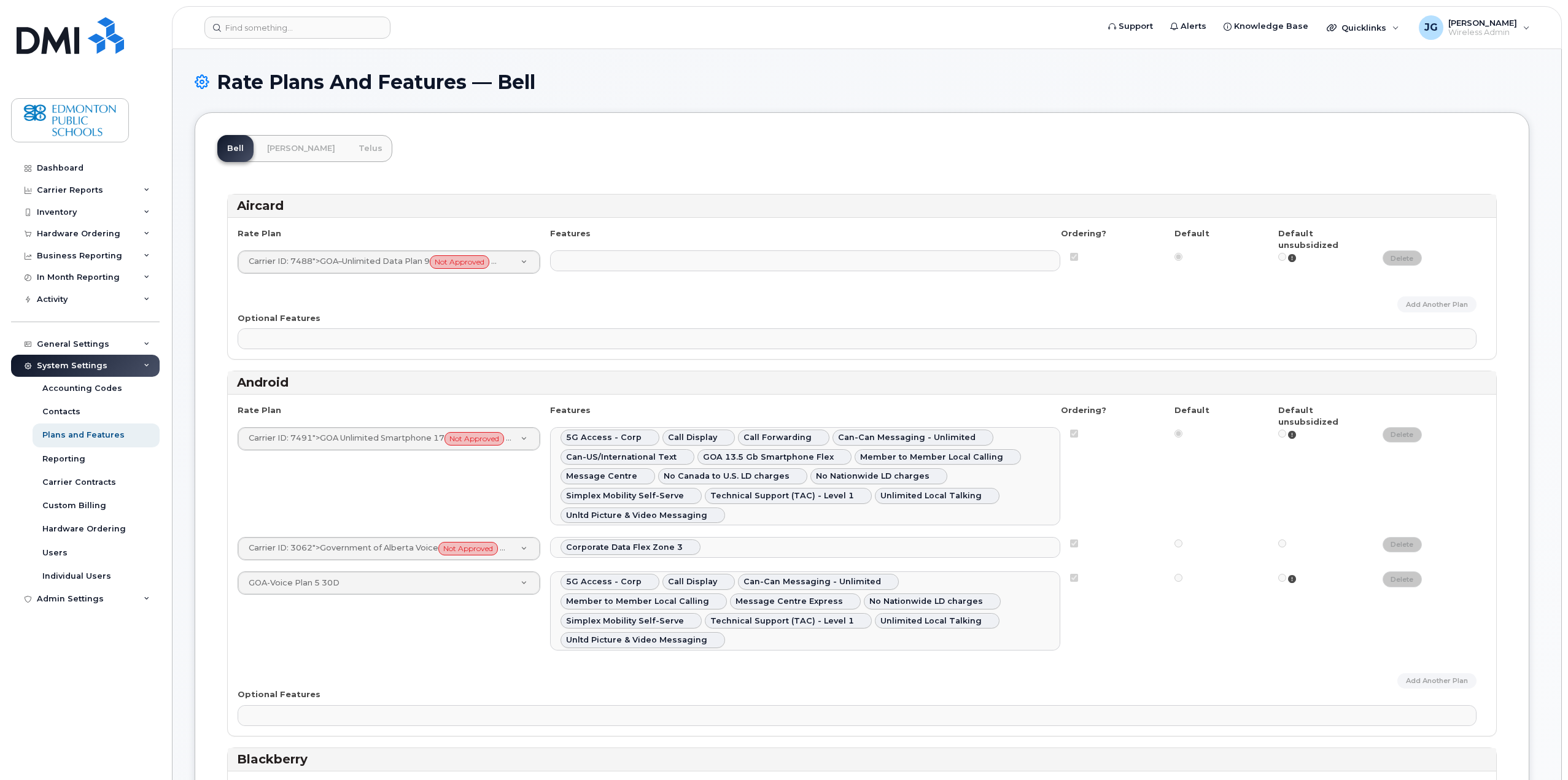
select select
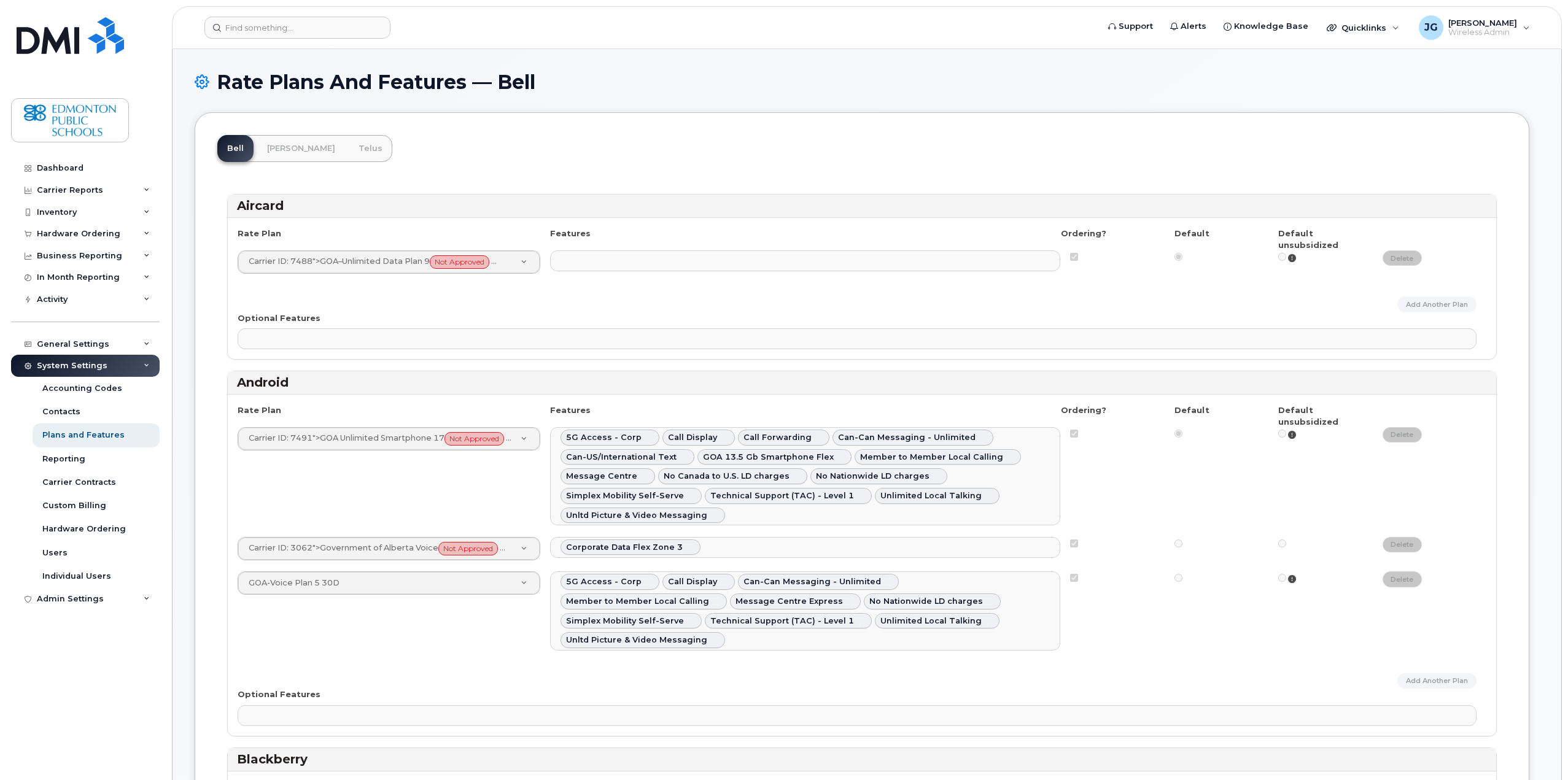
select select
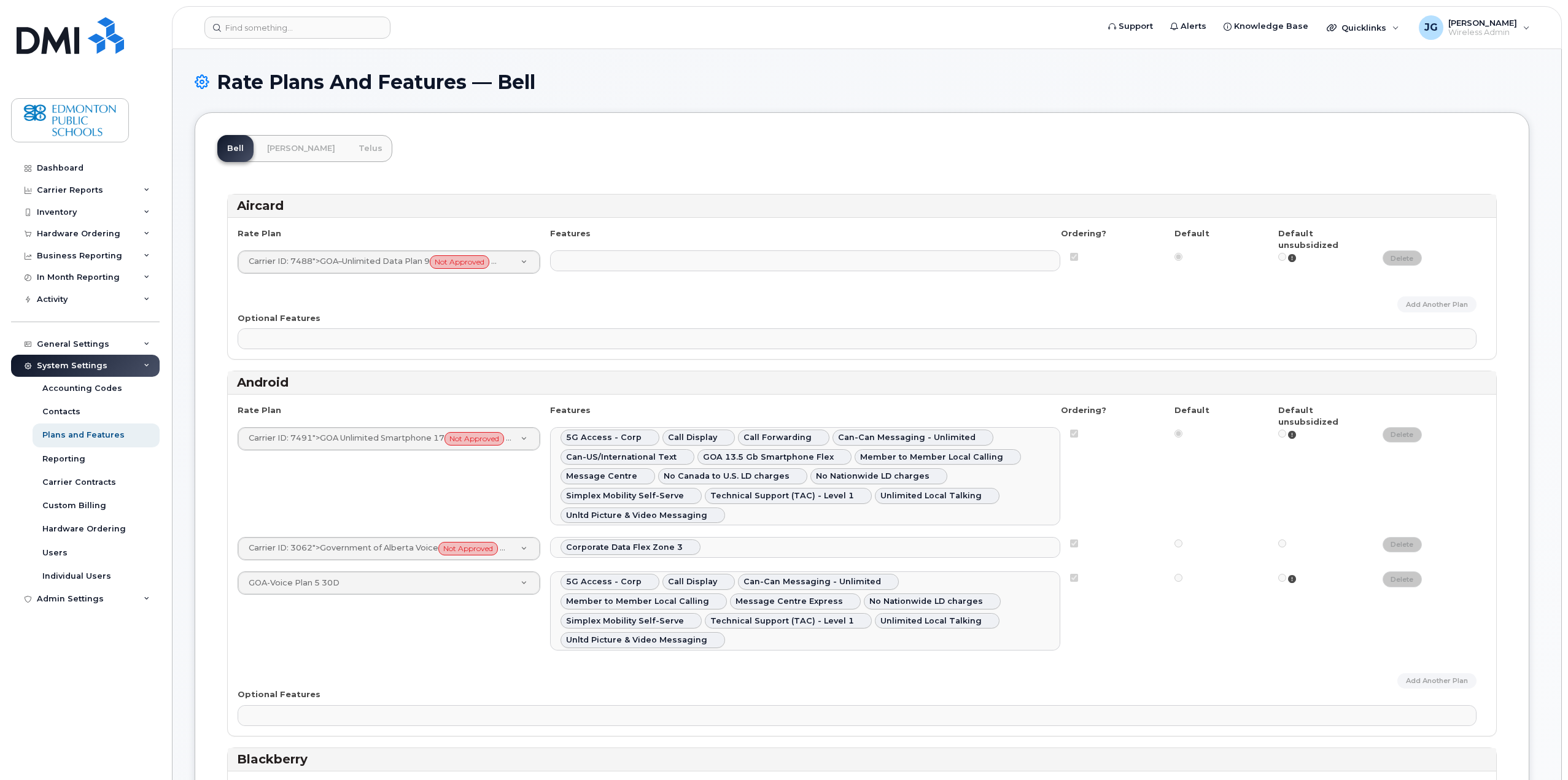
select select
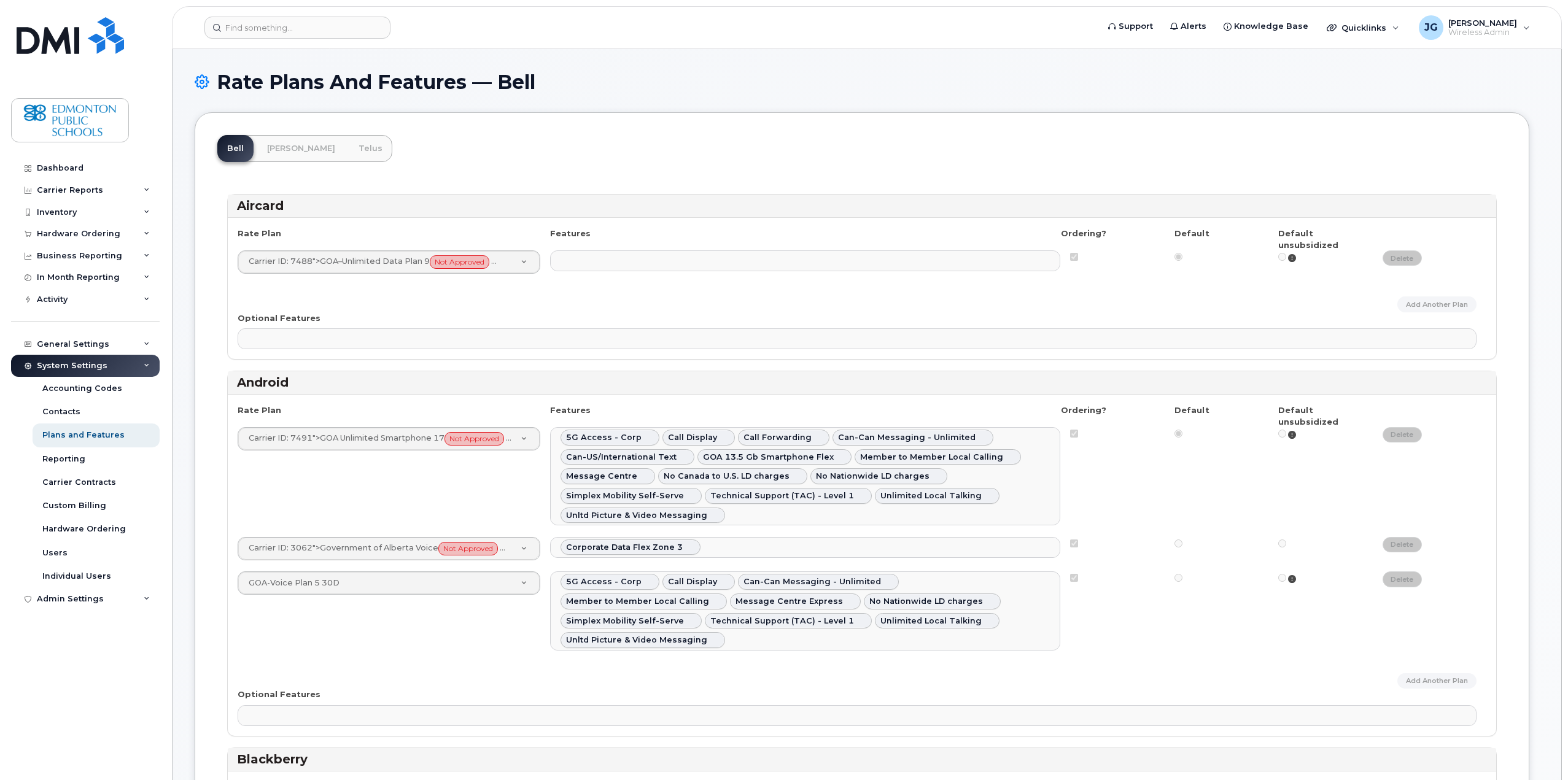
select select
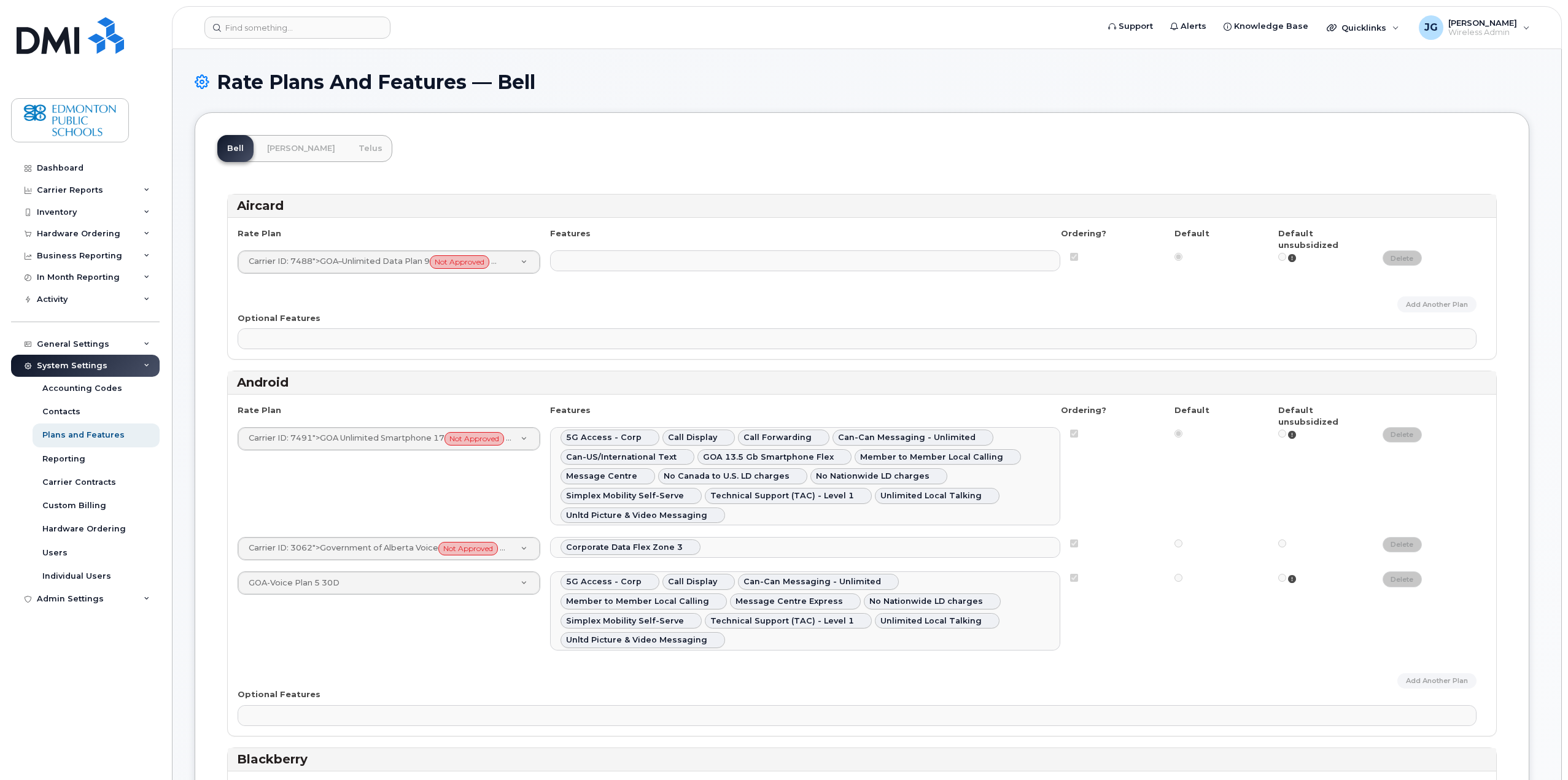
select select
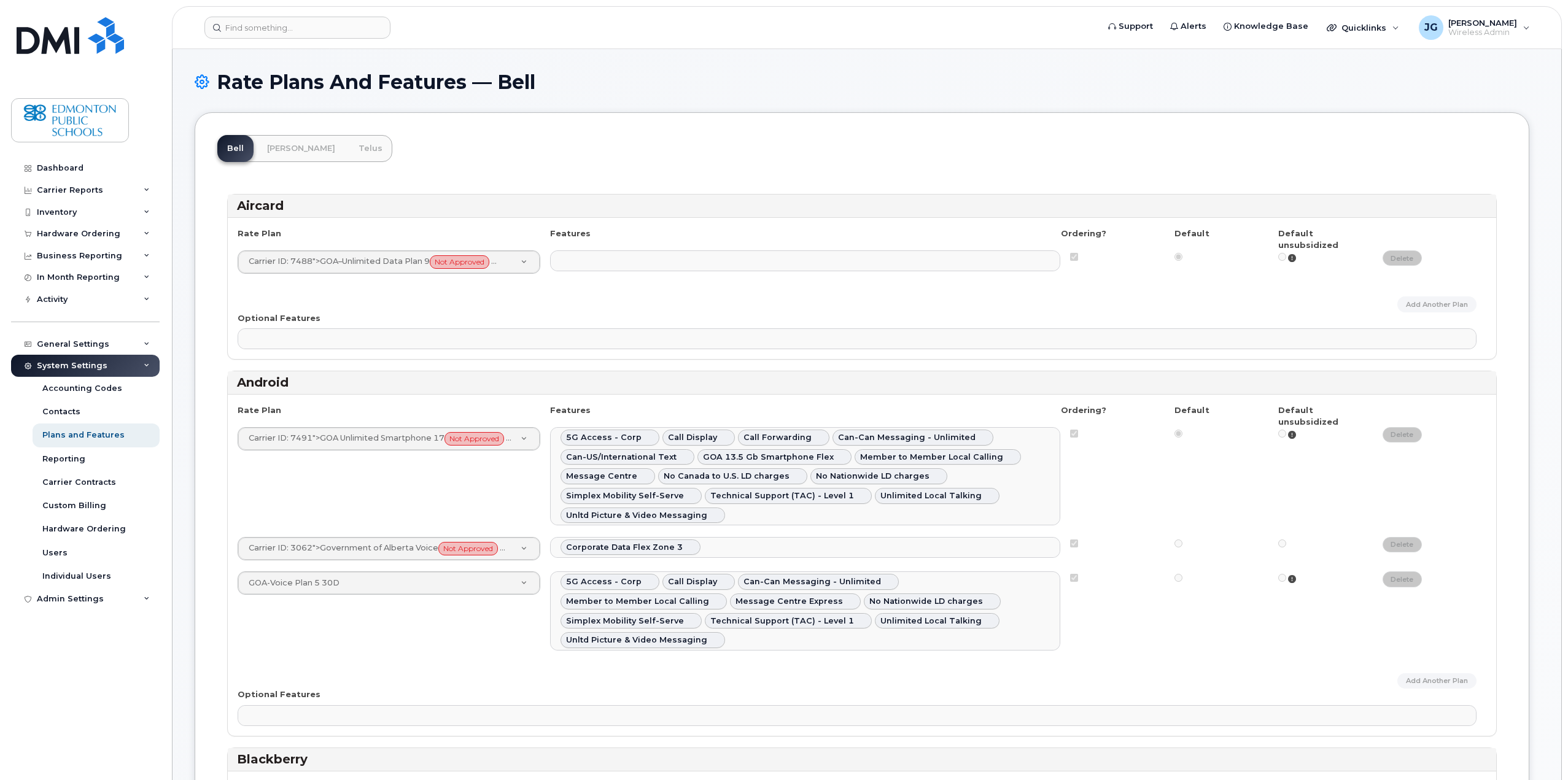
select select
select select "en"
click at [73, 457] on div "Reporting" at bounding box center [64, 459] width 43 height 11
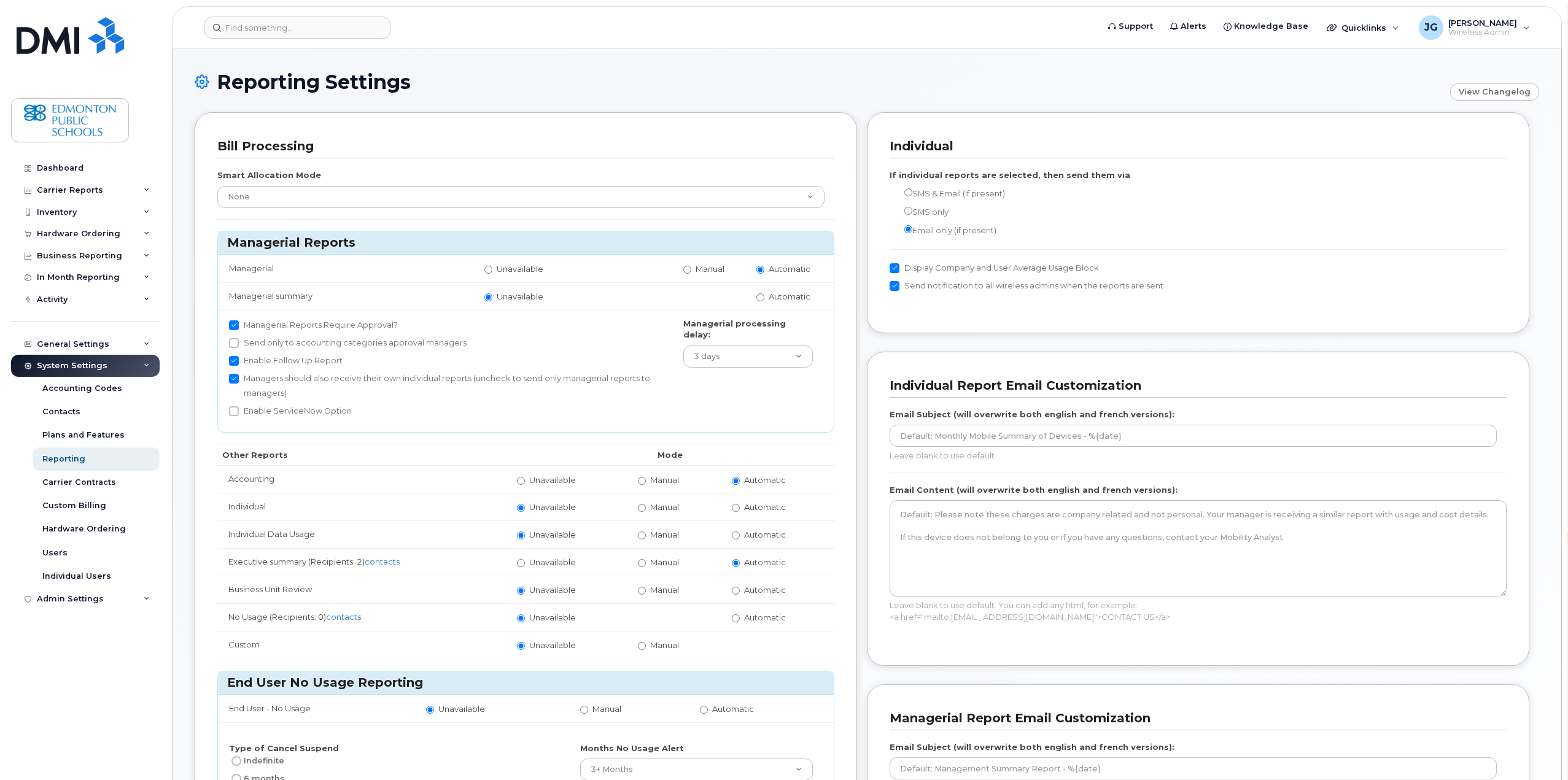
select select "en"
click at [81, 481] on div "Carrier Contracts" at bounding box center [79, 482] width 73 height 11
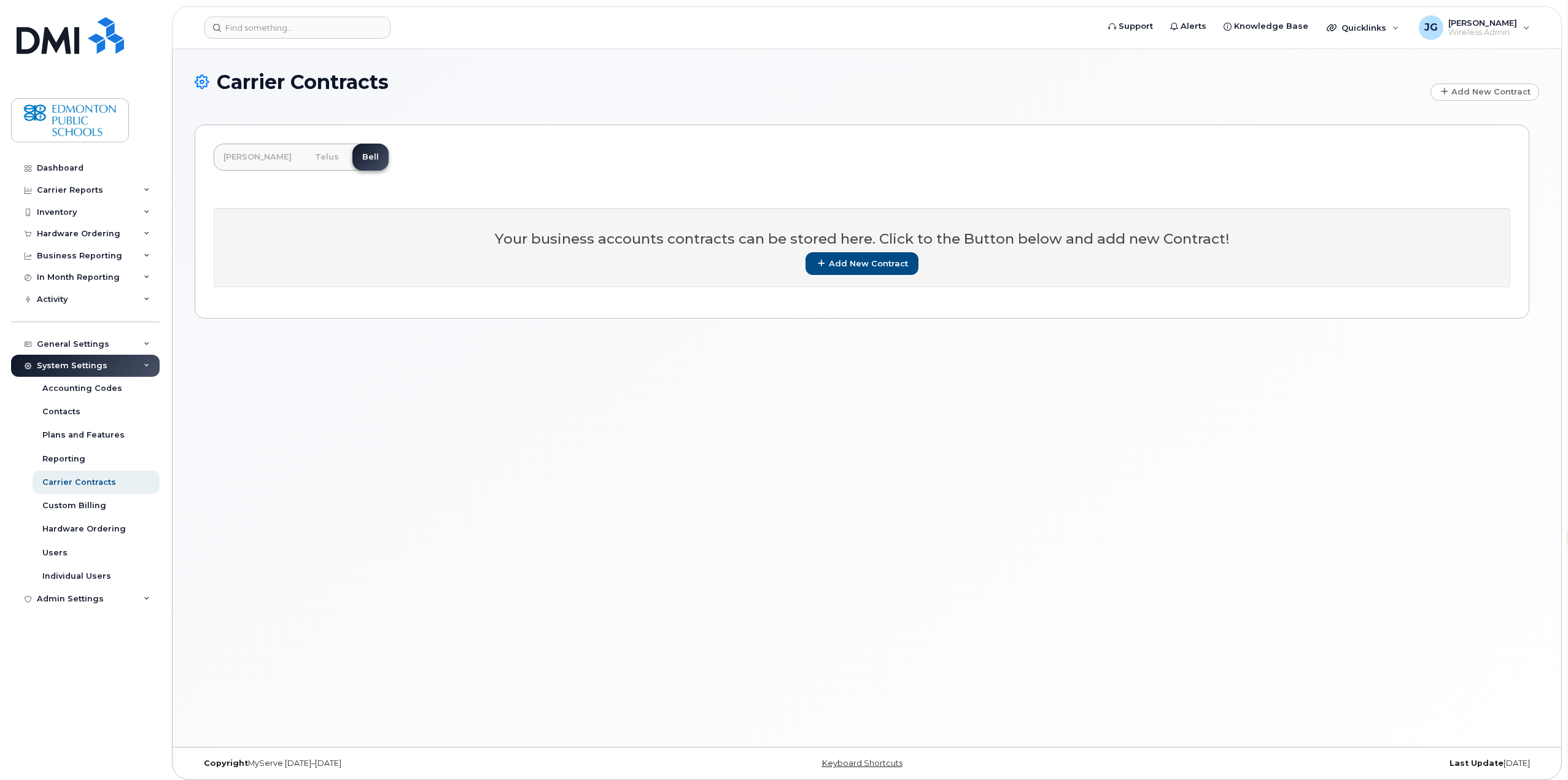
select select "en"
click at [81, 507] on div "Custom Billing" at bounding box center [74, 505] width 64 height 11
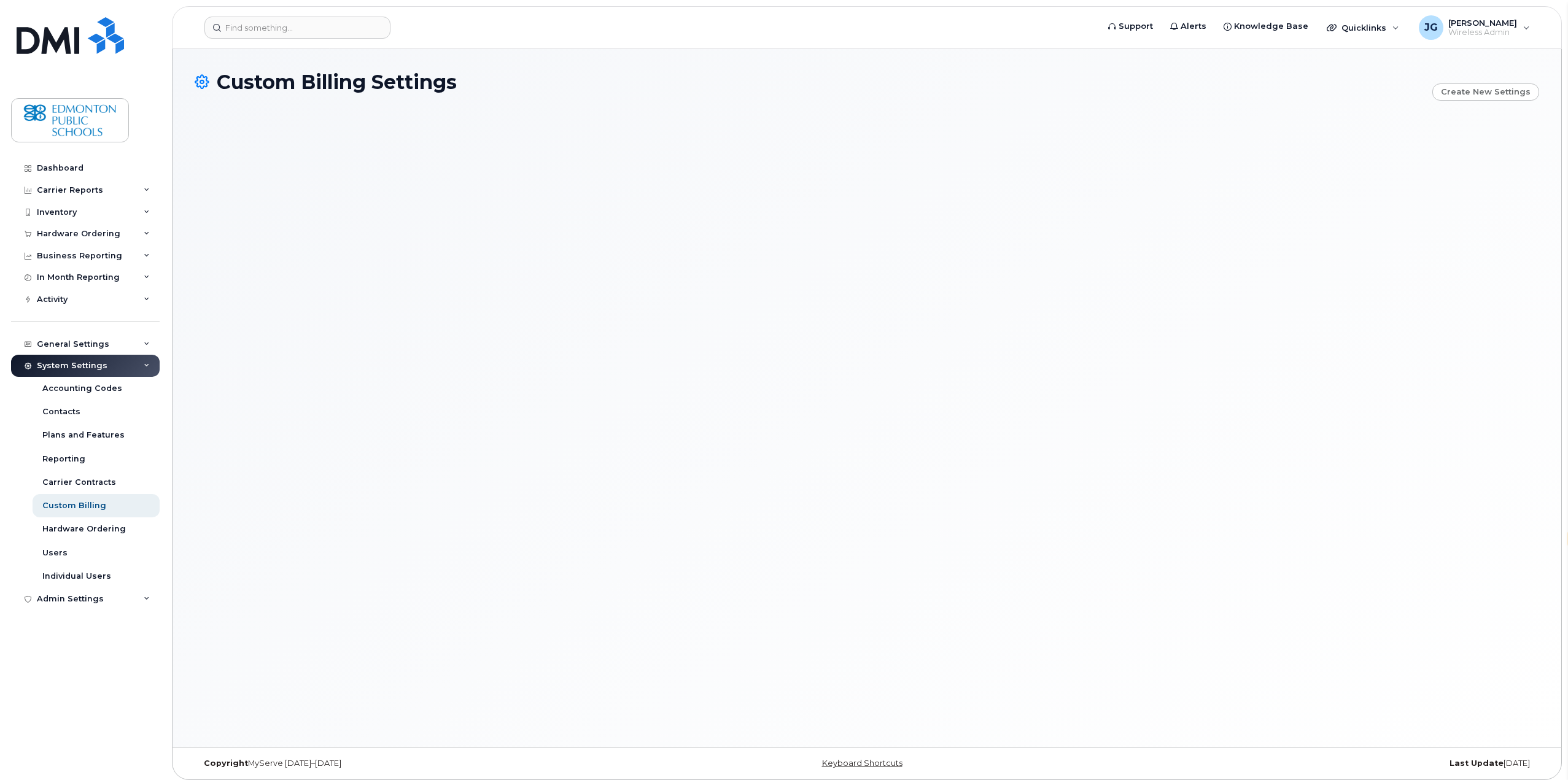
select select "en"
click at [94, 527] on div "Hardware Ordering" at bounding box center [84, 529] width 84 height 11
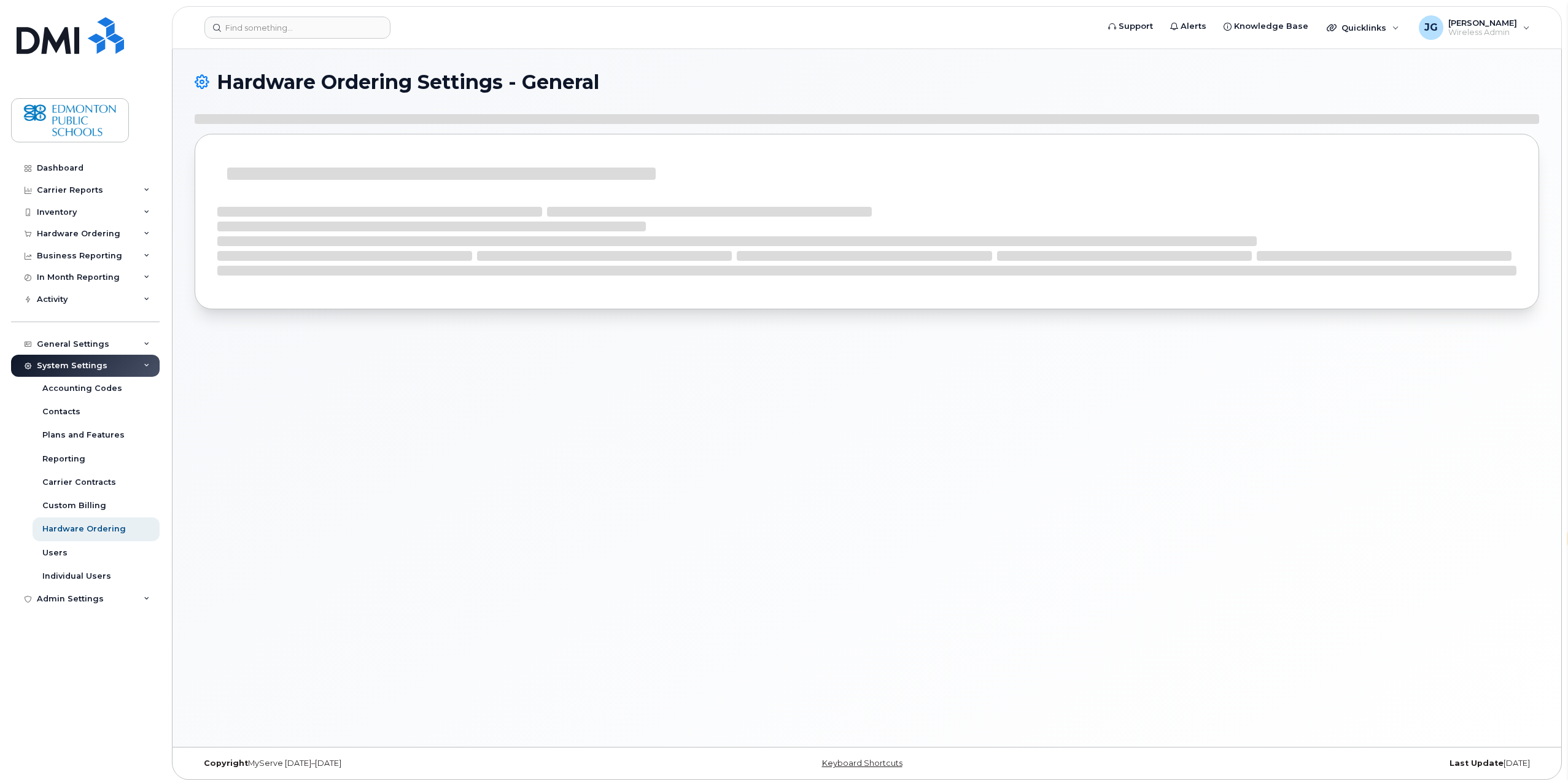
select select "en"
select select "admins"
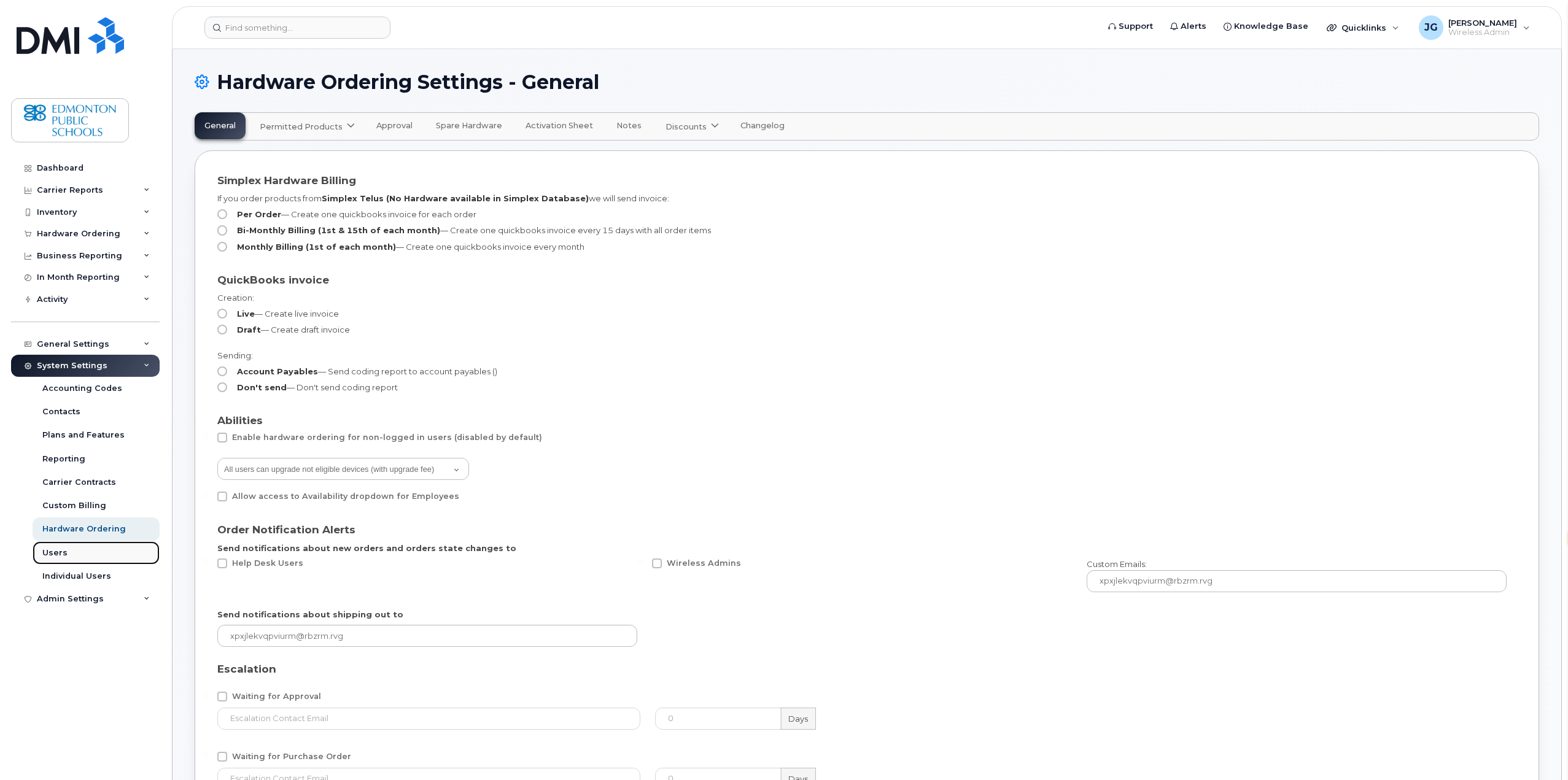
click at [60, 553] on div "Users" at bounding box center [55, 553] width 25 height 11
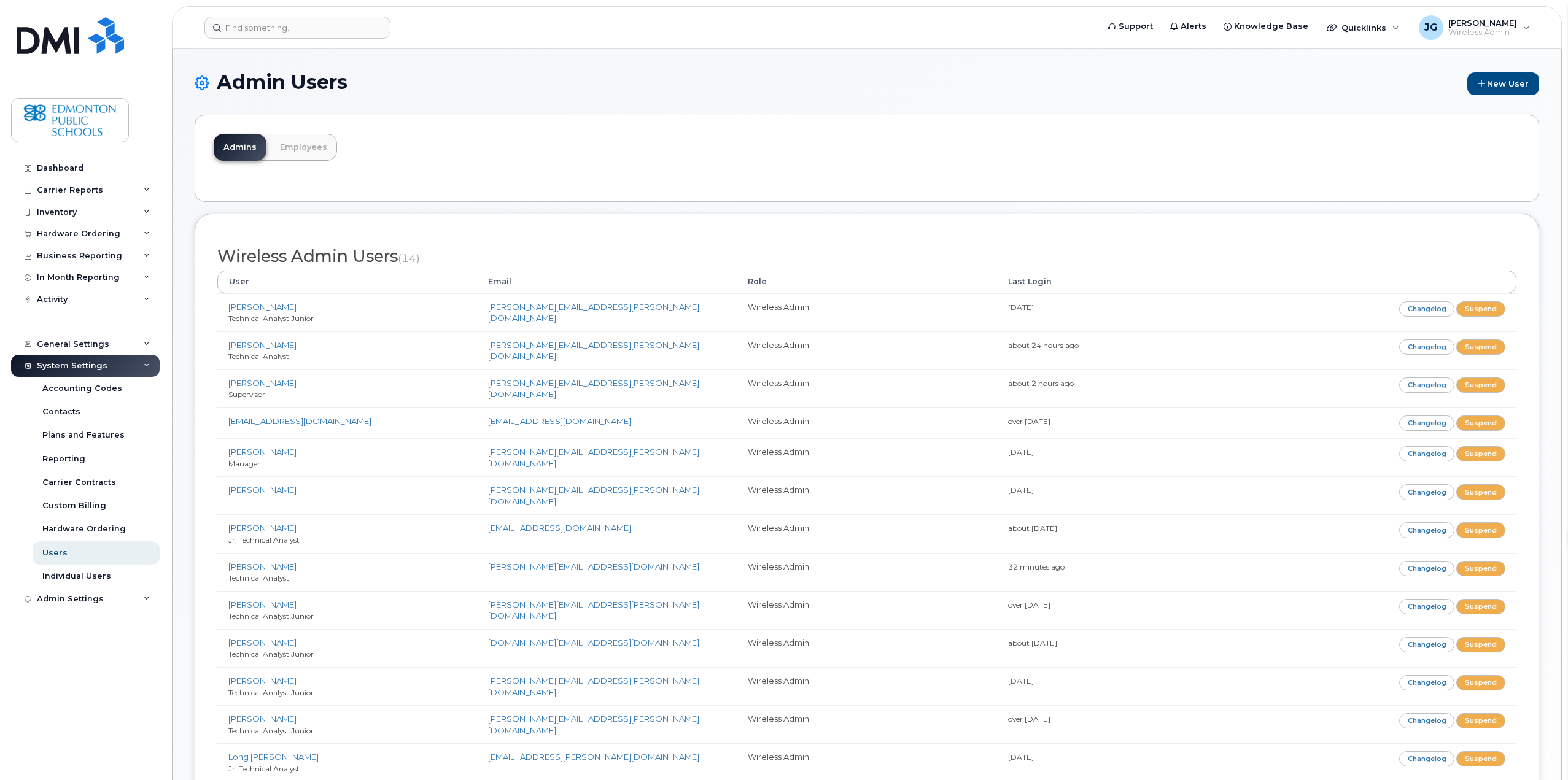
select select "en"
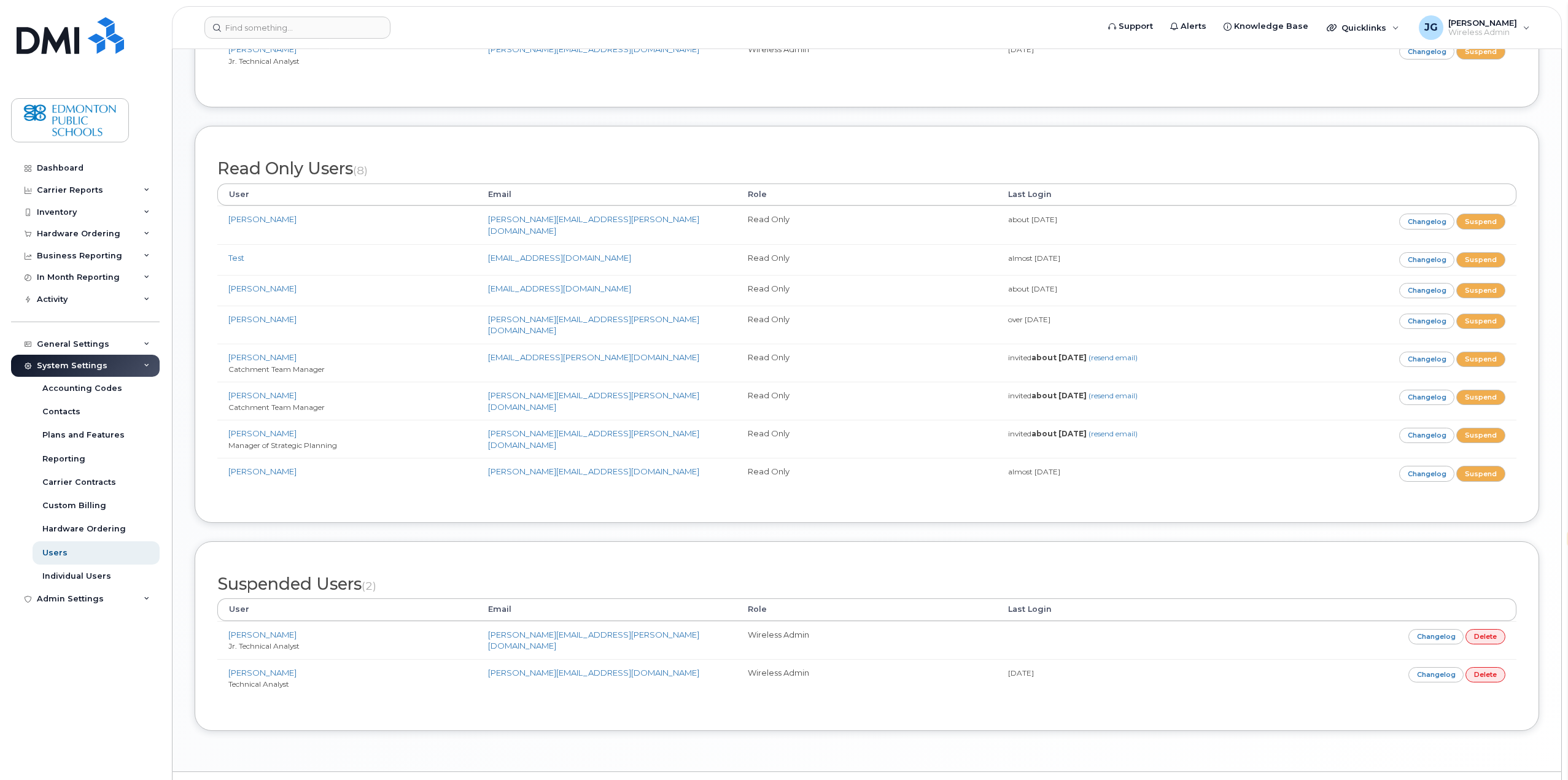
scroll to position [755, 0]
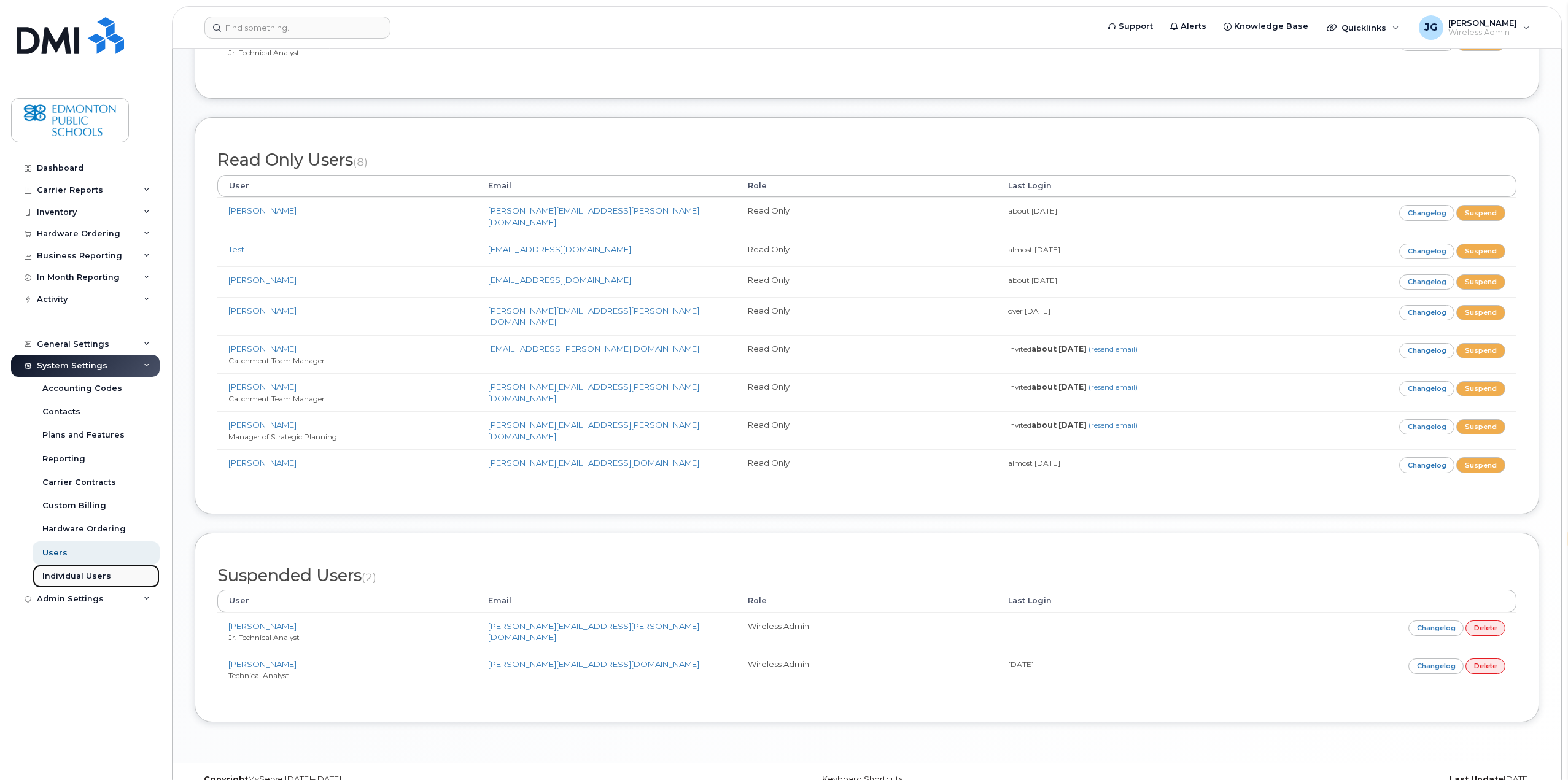
click at [94, 578] on div "Individual Users" at bounding box center [77, 576] width 69 height 11
